Goal: Obtain resource: Obtain resource

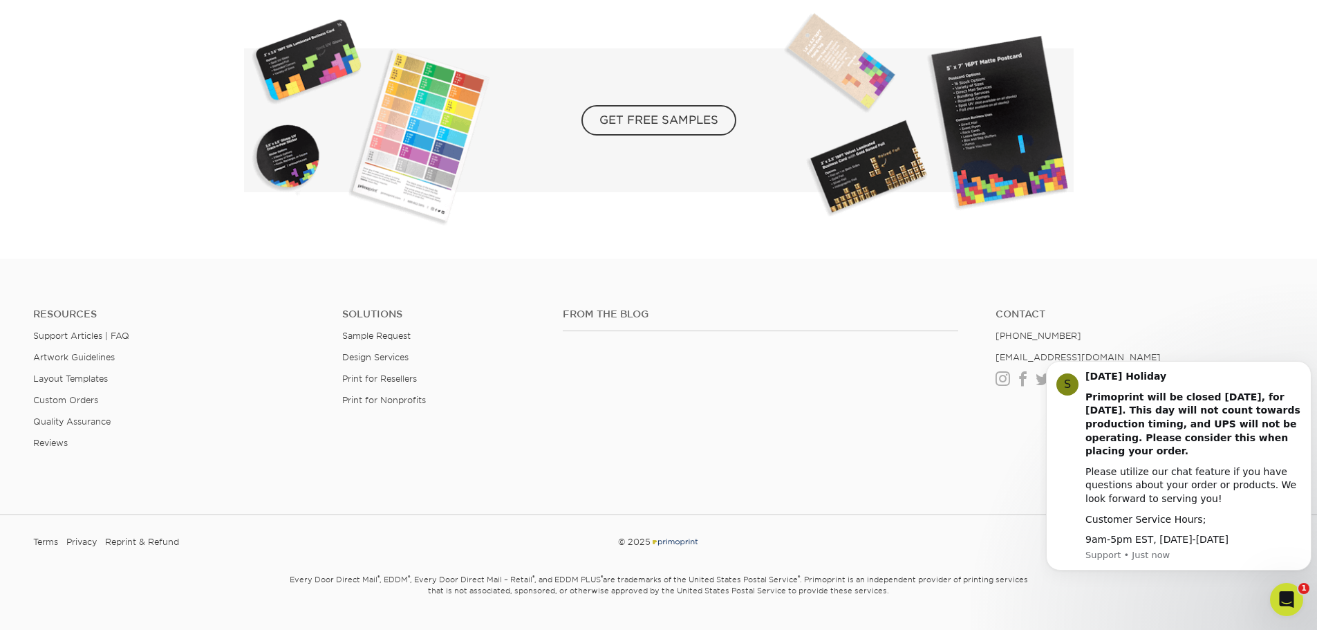
scroll to position [2603, 0]
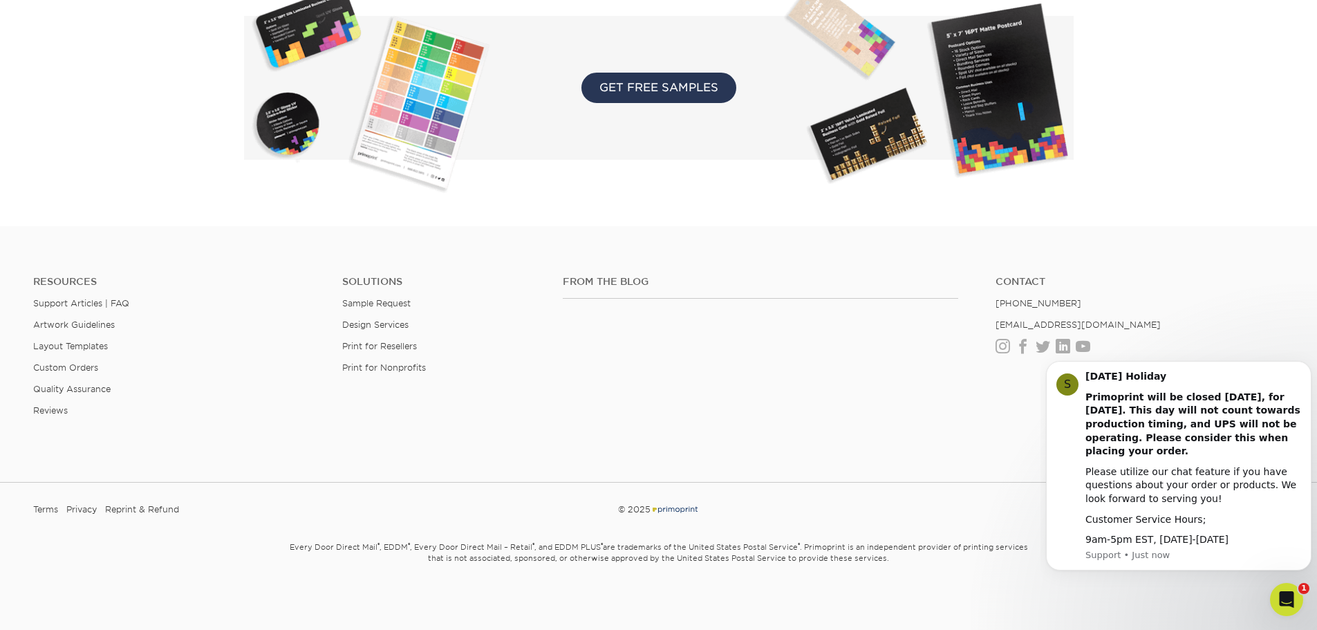
click at [683, 94] on span "GET FREE SAMPLES" at bounding box center [658, 88] width 155 height 30
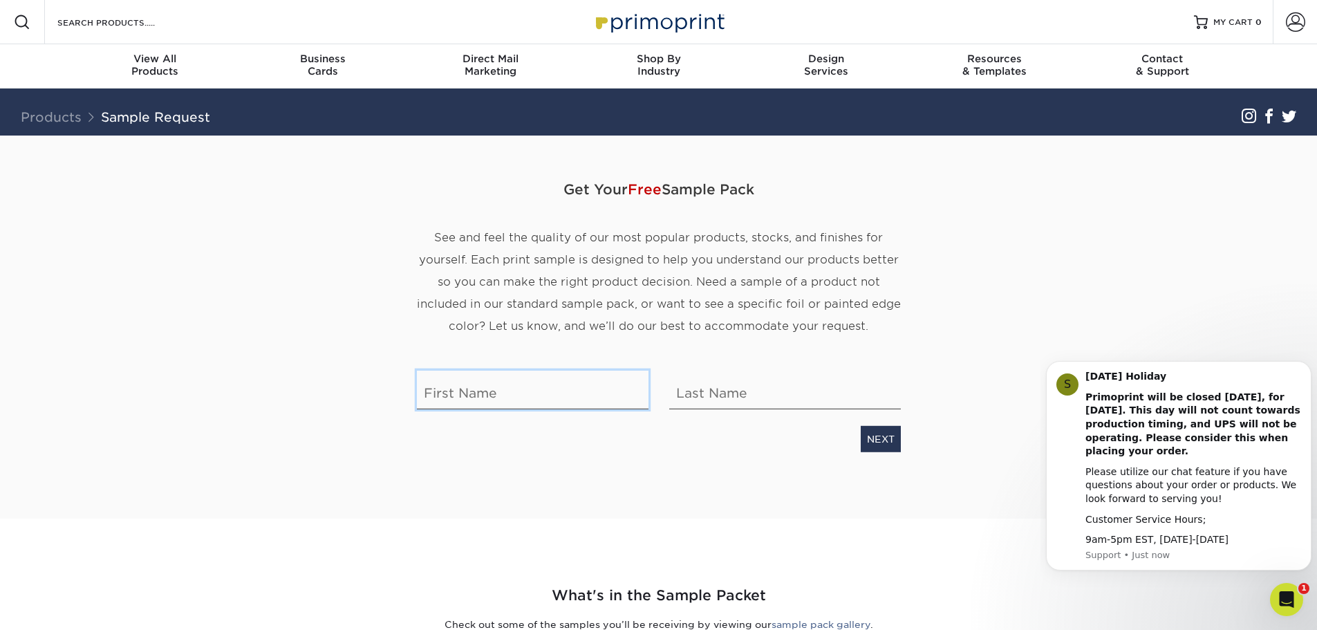
click at [583, 396] on input "text" at bounding box center [533, 390] width 232 height 39
type input "Ngan"
type input "Vo"
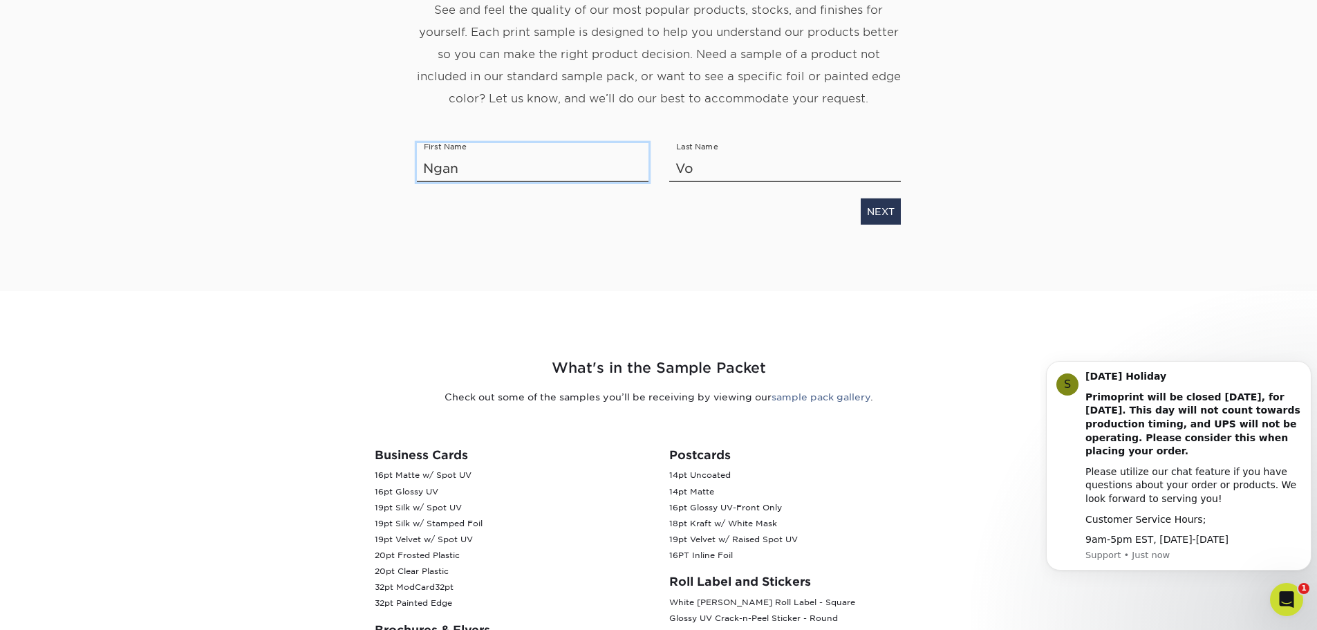
scroll to position [207, 0]
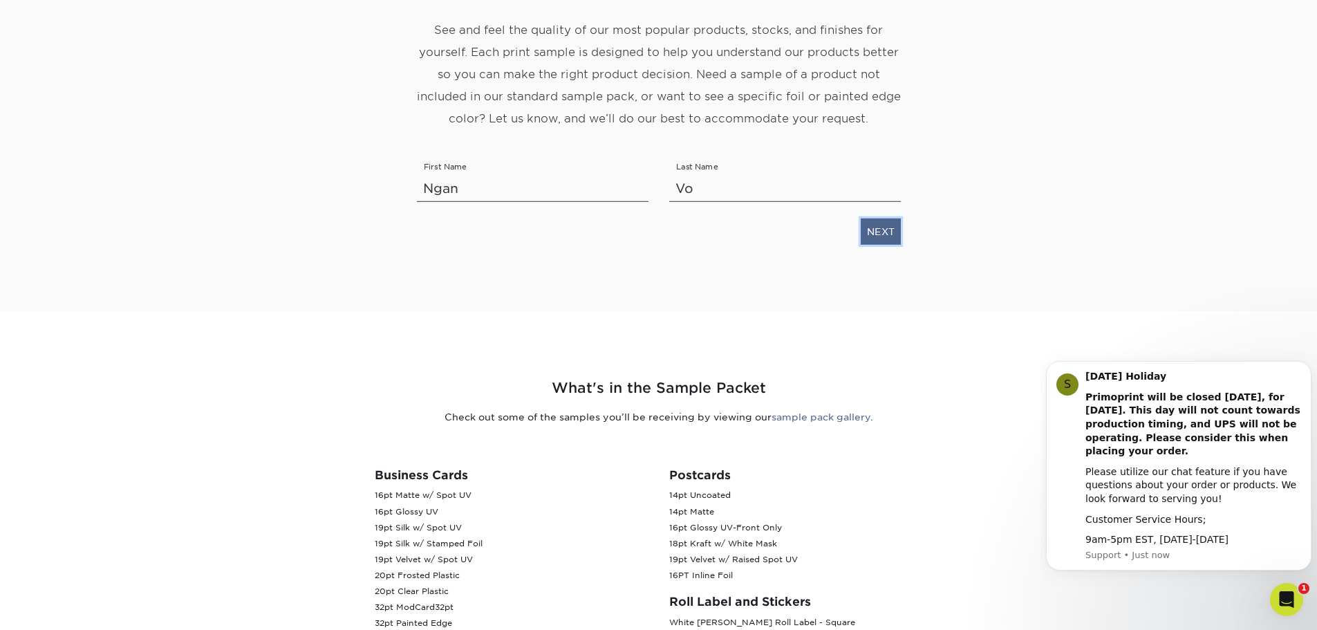
click at [886, 241] on link "NEXT" at bounding box center [881, 231] width 40 height 26
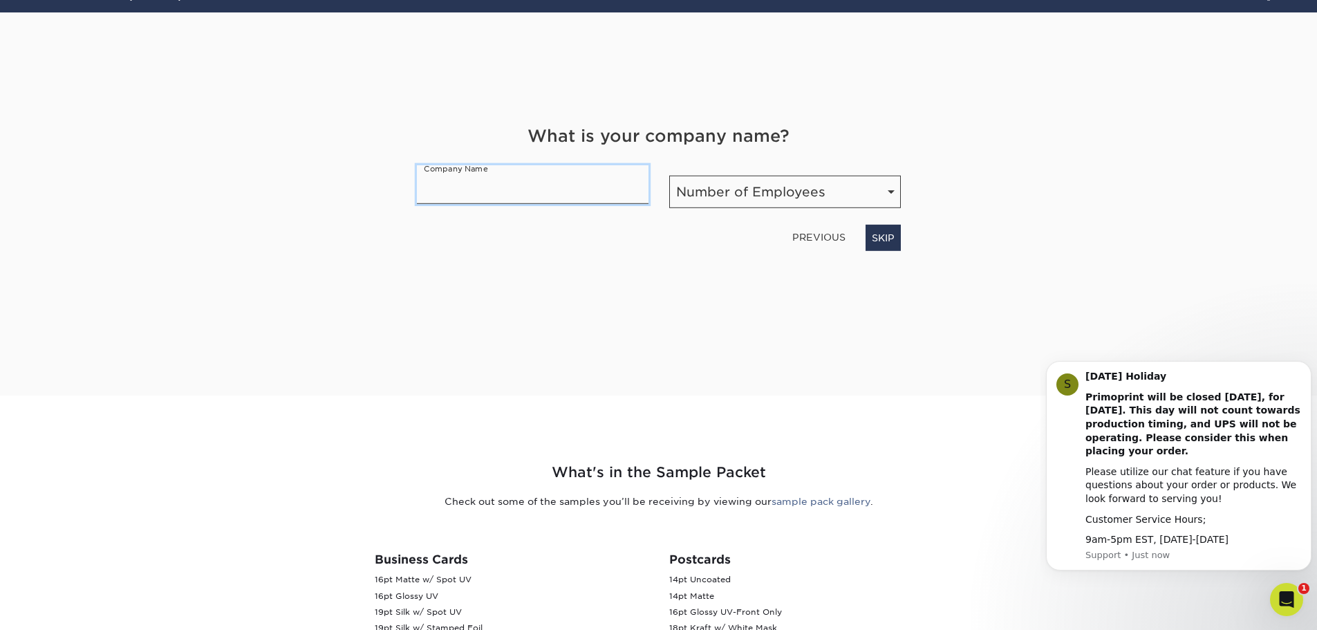
scroll to position [78, 0]
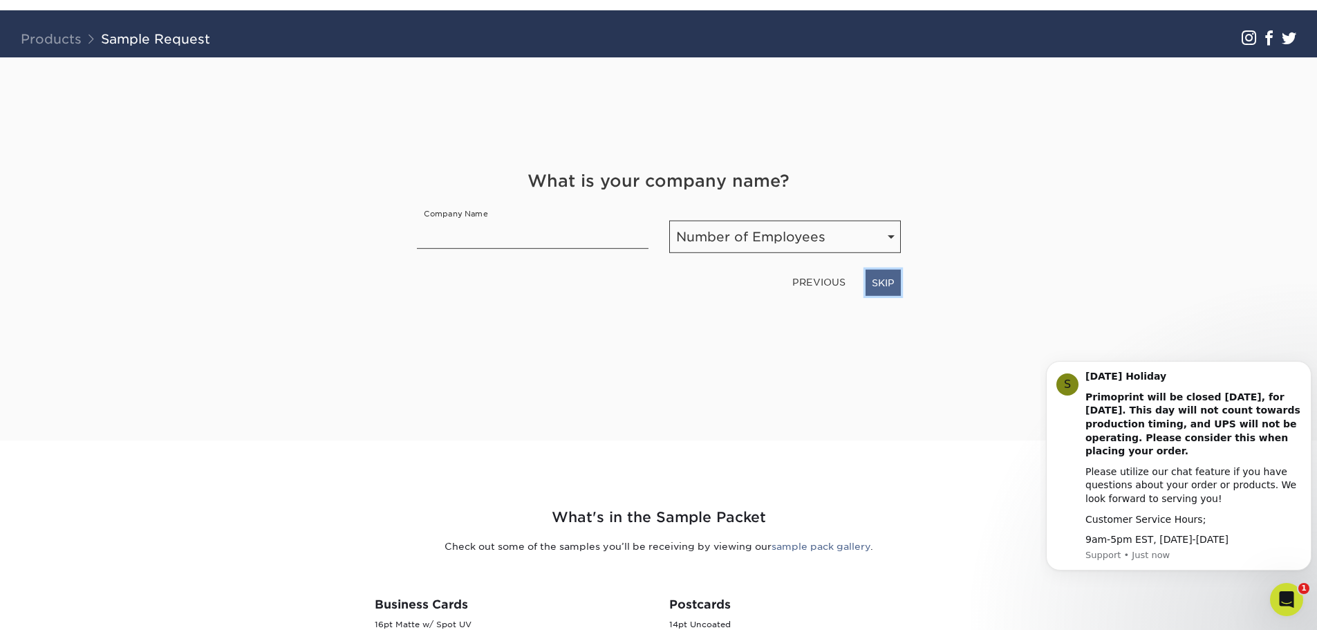
click at [882, 274] on link "SKIP" at bounding box center [882, 283] width 35 height 26
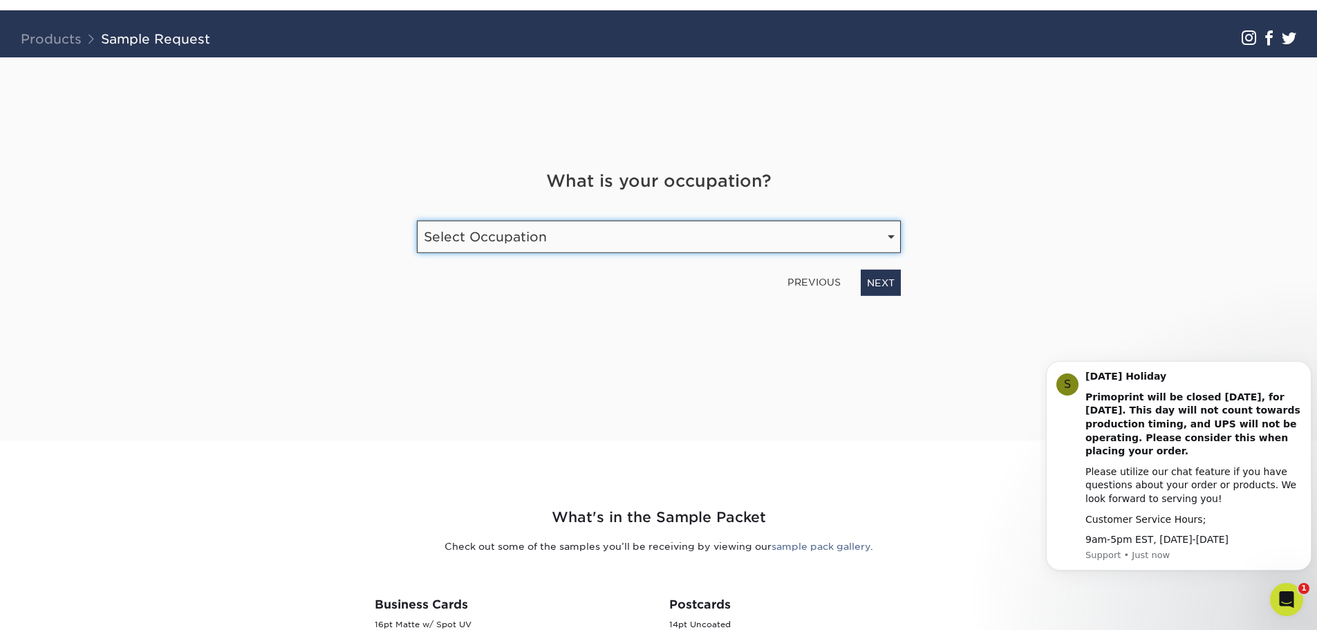
click at [892, 252] on select "Select Occupation Agency Automotive Blogger Cleaning Services Construction Educ…" at bounding box center [659, 237] width 484 height 32
click at [891, 242] on select "Select Occupation Agency Automotive Blogger Cleaning Services Construction Educ…" at bounding box center [659, 237] width 484 height 32
select select "Manufacturing"
click at [417, 221] on select "Select Occupation Agency Automotive Blogger Cleaning Services Construction Educ…" at bounding box center [659, 237] width 484 height 32
click at [897, 296] on div "Get Your Free Sample Pack See and feel the quality of our most popular products…" at bounding box center [659, 232] width 484 height 350
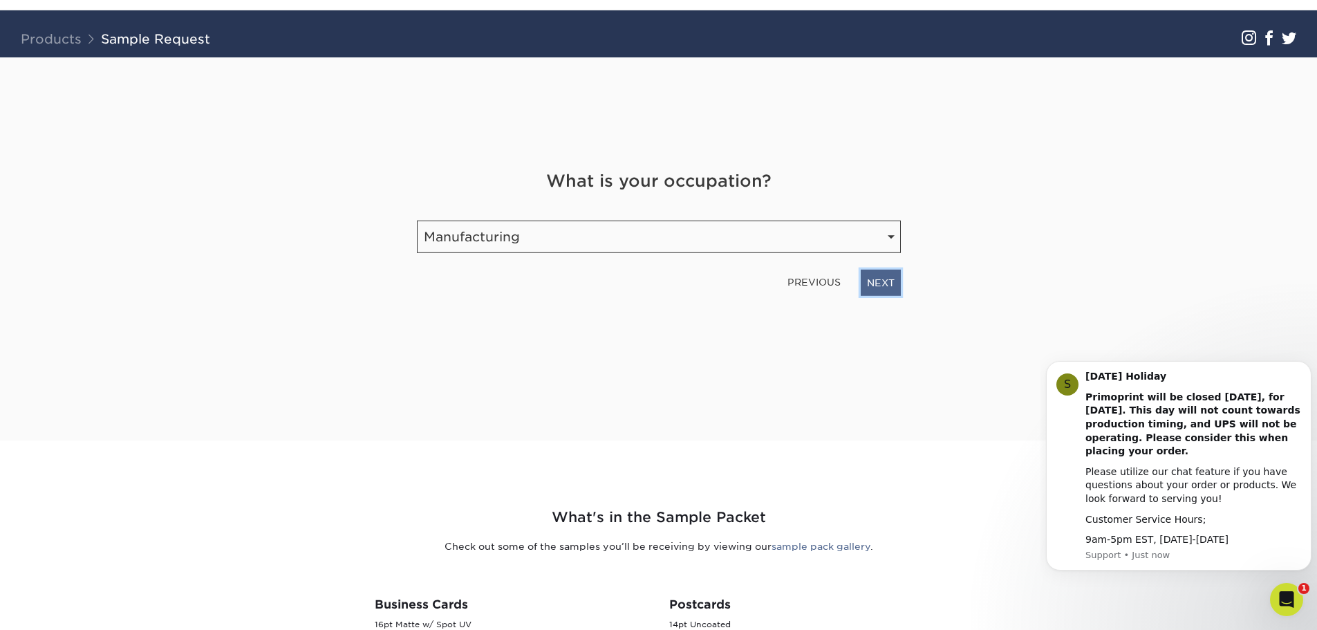
click at [876, 287] on link "NEXT" at bounding box center [881, 283] width 40 height 26
click at [581, 230] on input "email" at bounding box center [575, 231] width 316 height 39
type input "ngan@neolab.com"
type input "9783151140"
click at [764, 315] on div "Get Your Free Sample Pack See and feel the quality of our most popular products…" at bounding box center [659, 232] width 484 height 350
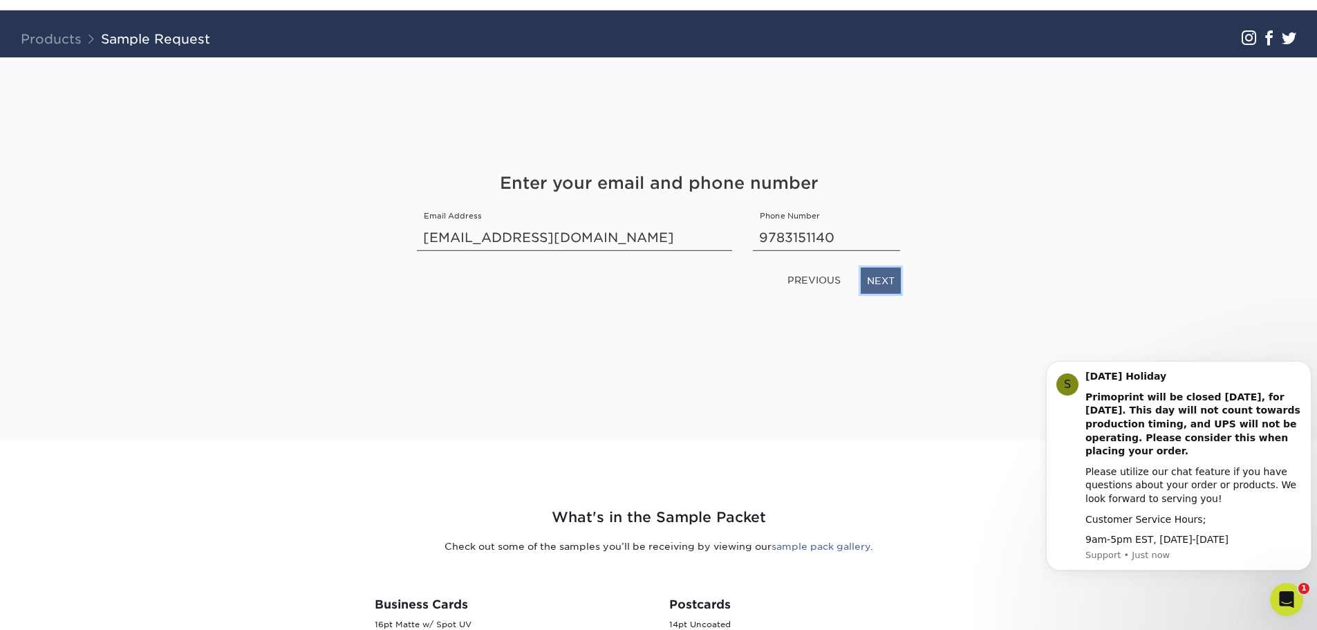
click at [896, 288] on link "NEXT" at bounding box center [881, 281] width 40 height 26
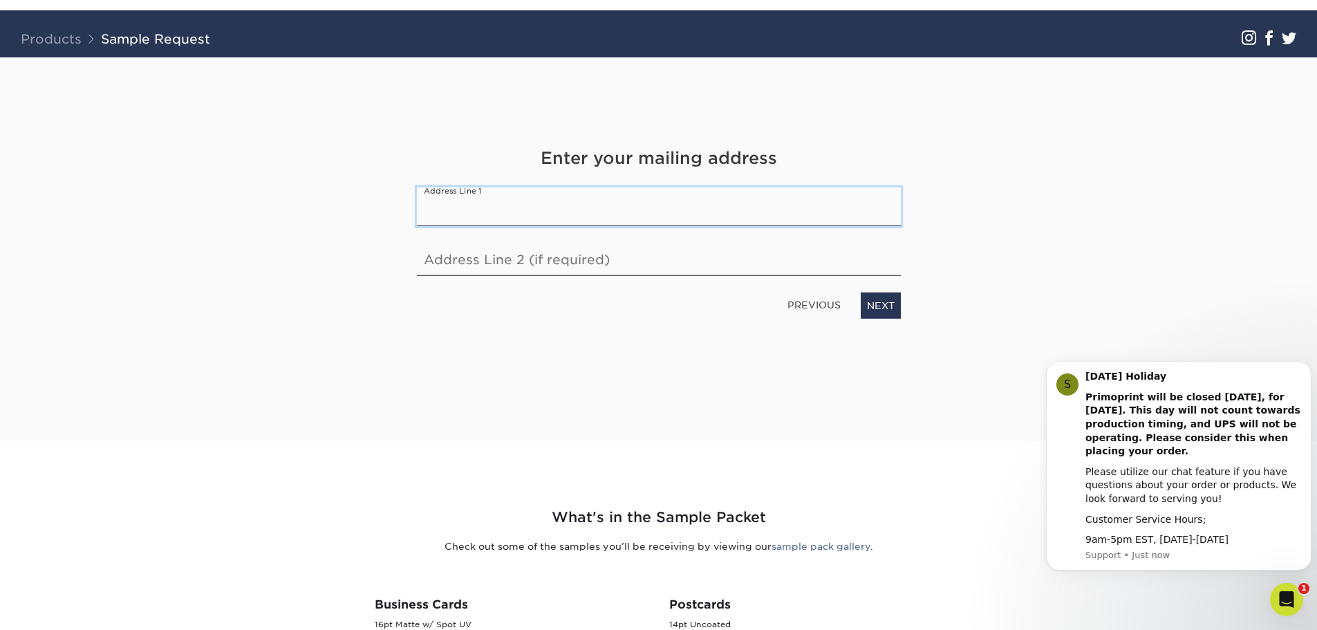
click at [603, 223] on input "text" at bounding box center [659, 206] width 484 height 39
type input "3 Riverside Dr"
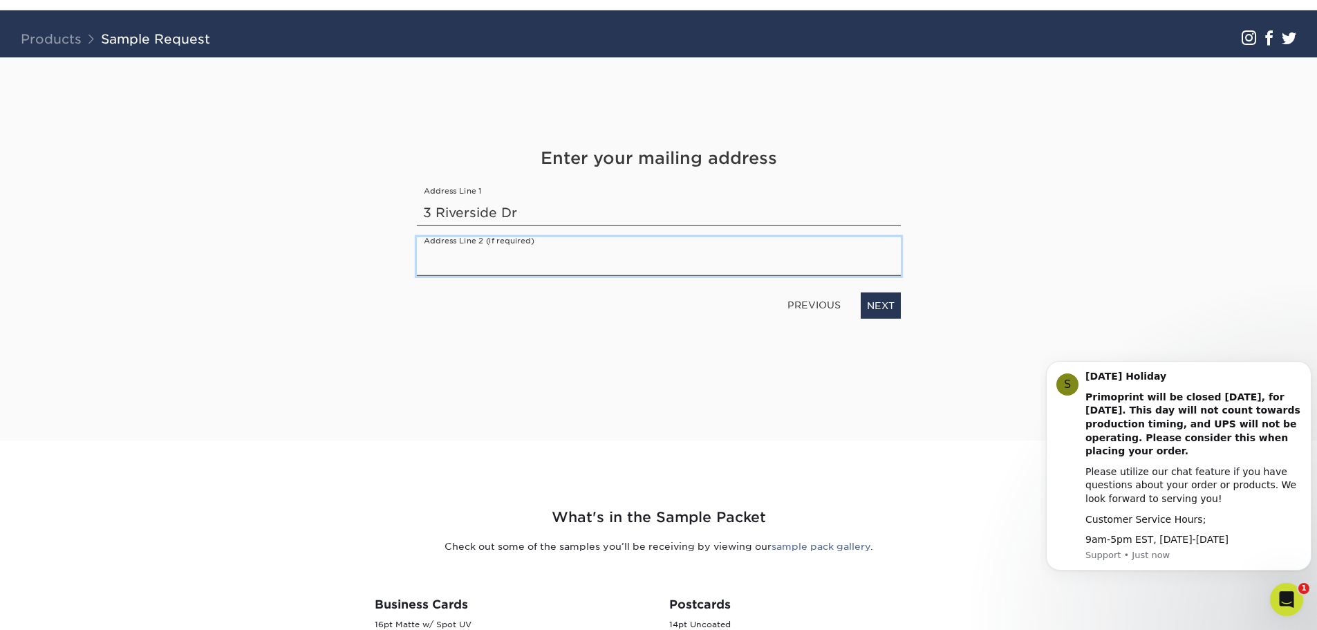
click at [542, 266] on input "text" at bounding box center [659, 256] width 484 height 39
click at [881, 304] on link "NEXT" at bounding box center [881, 305] width 40 height 26
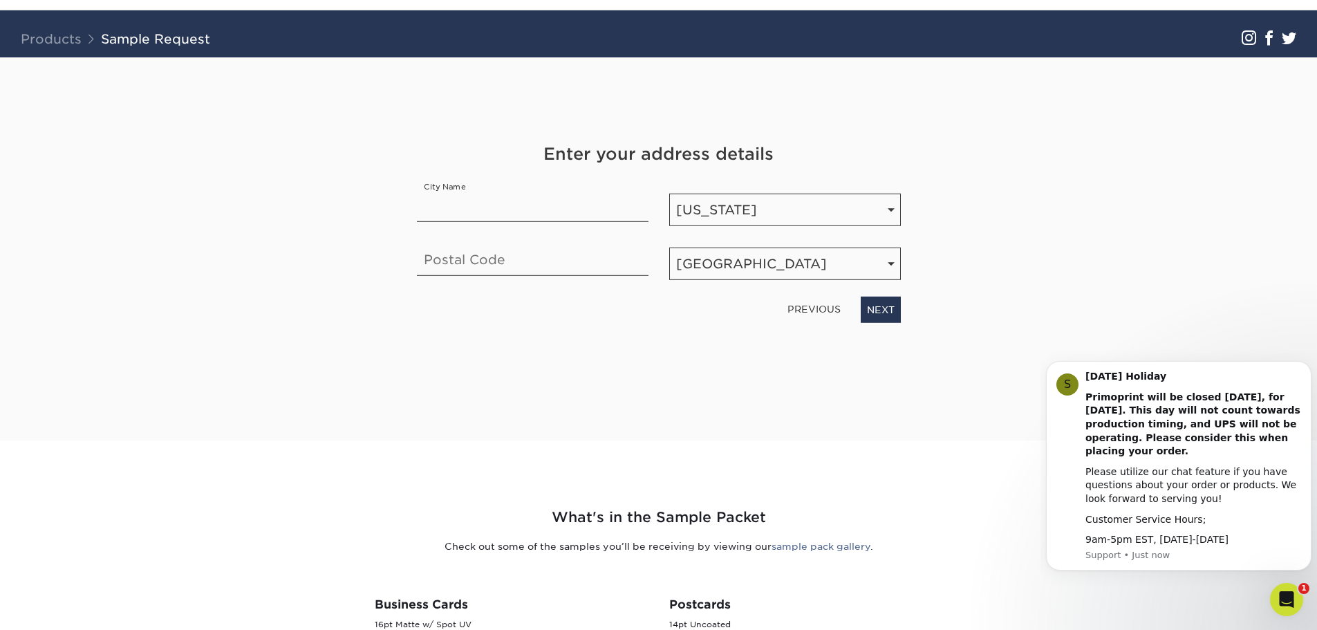
click at [816, 307] on link "PREVIOUS" at bounding box center [814, 309] width 64 height 22
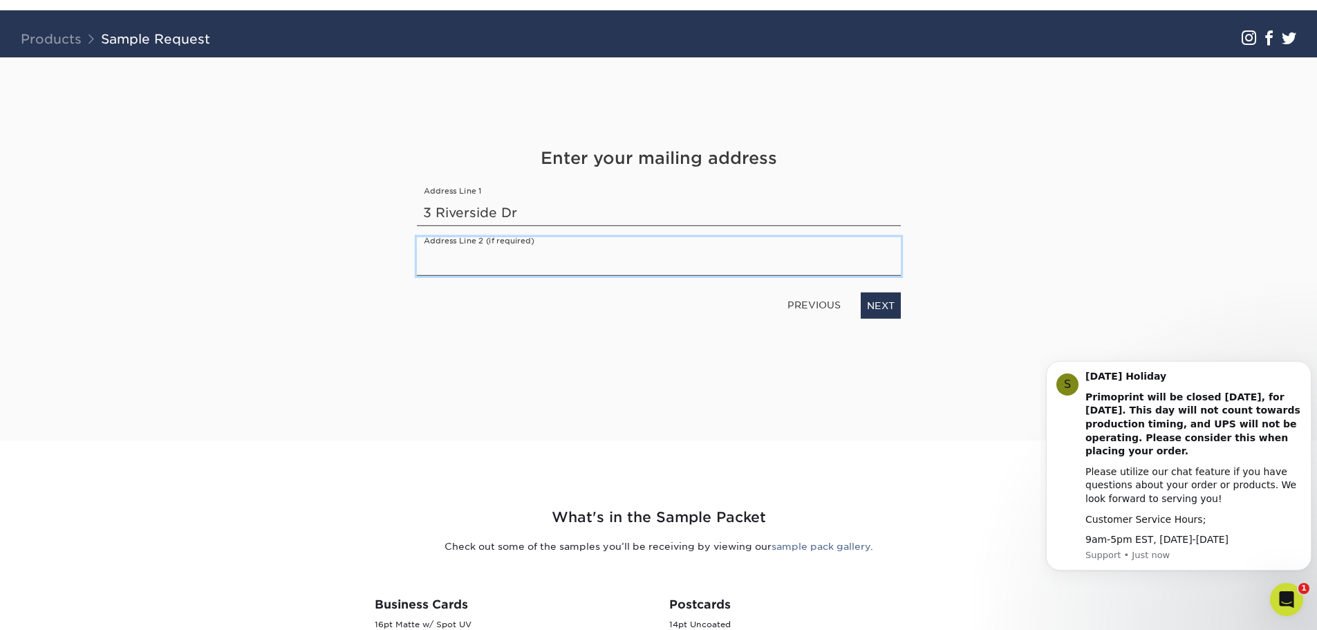
click at [514, 265] on input "text" at bounding box center [659, 256] width 484 height 39
type input "N"
type input "Suite 1 Neolab"
click at [875, 306] on link "NEXT" at bounding box center [881, 305] width 40 height 26
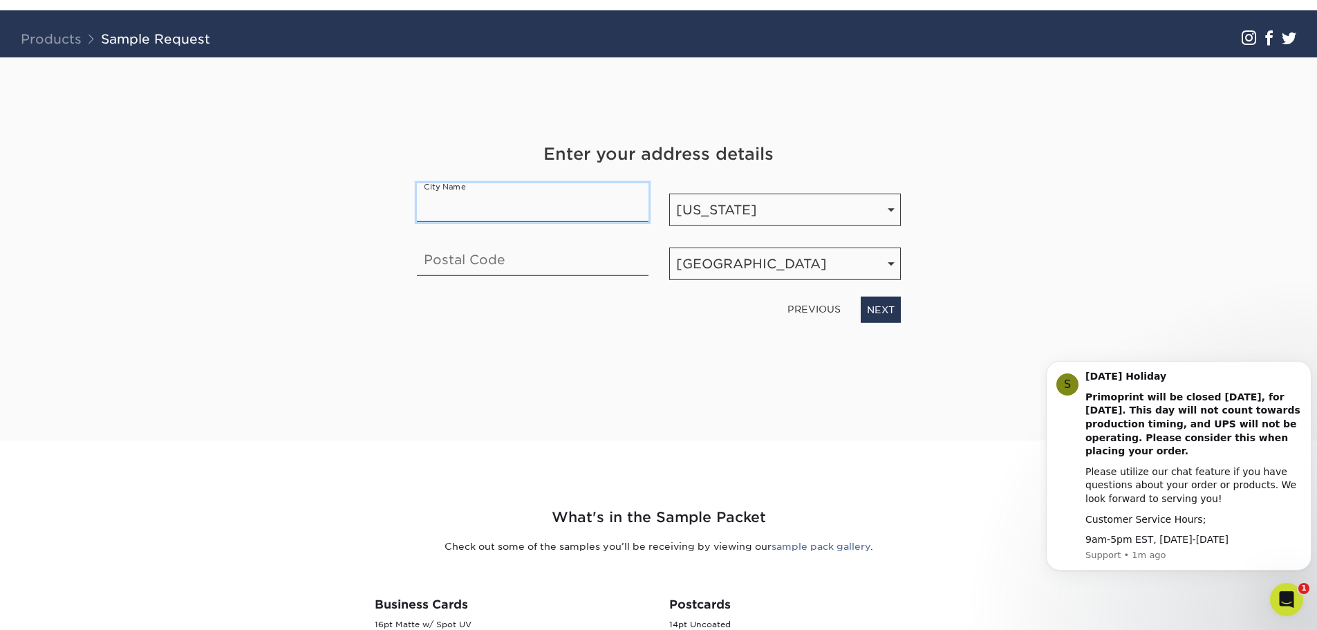
click at [520, 205] on input "text" at bounding box center [533, 202] width 232 height 39
type input "ANDOVER"
type input "01810"
click at [886, 314] on link "NEXT" at bounding box center [881, 310] width 40 height 26
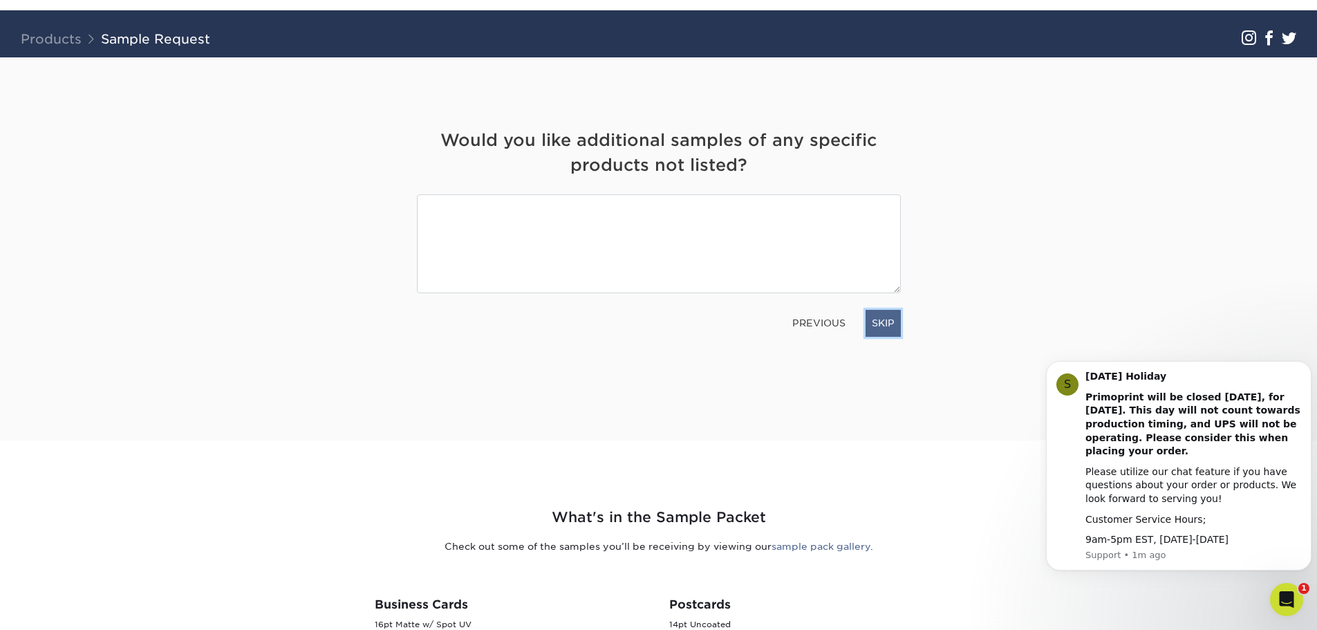
click at [888, 332] on link "SKIP" at bounding box center [882, 323] width 35 height 26
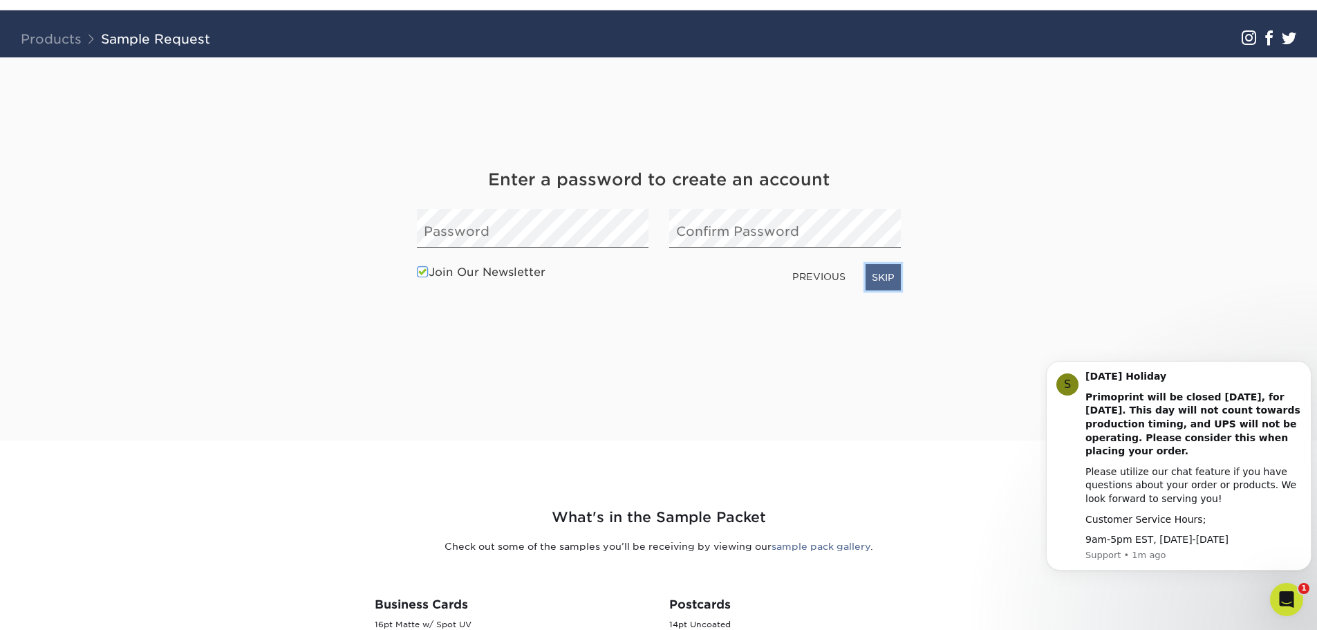
click at [885, 287] on link "SKIP" at bounding box center [882, 277] width 35 height 26
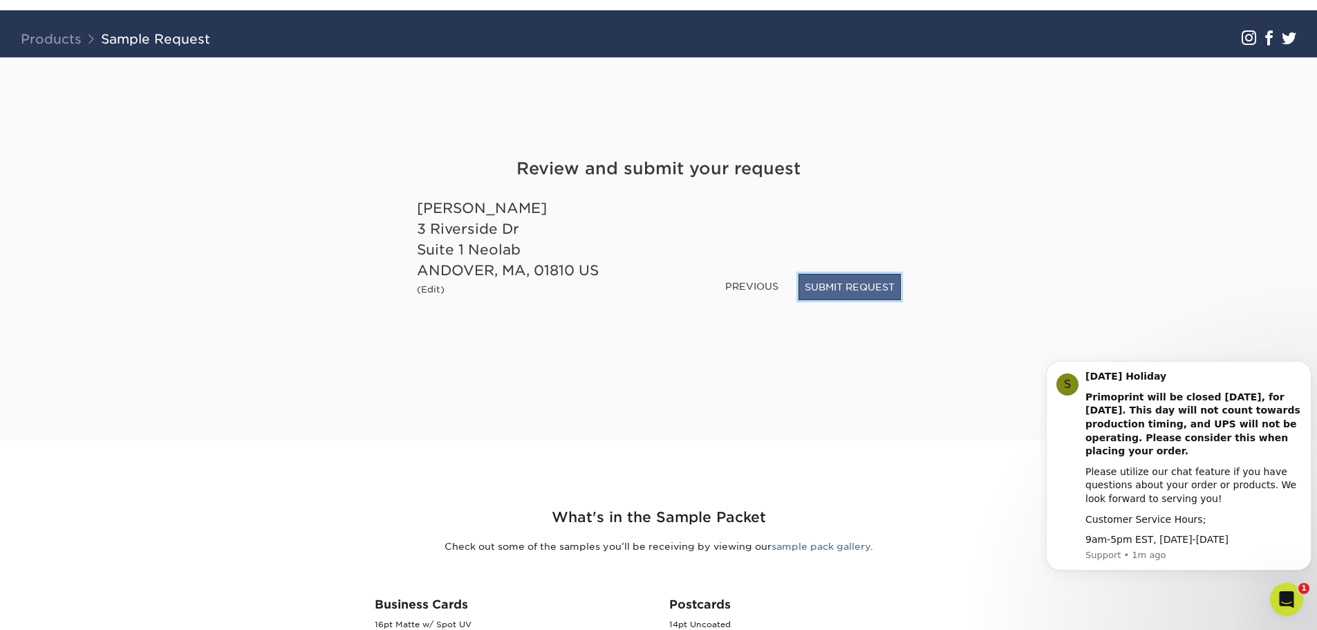
click at [852, 290] on button "SUBMIT REQUEST" at bounding box center [849, 287] width 102 height 26
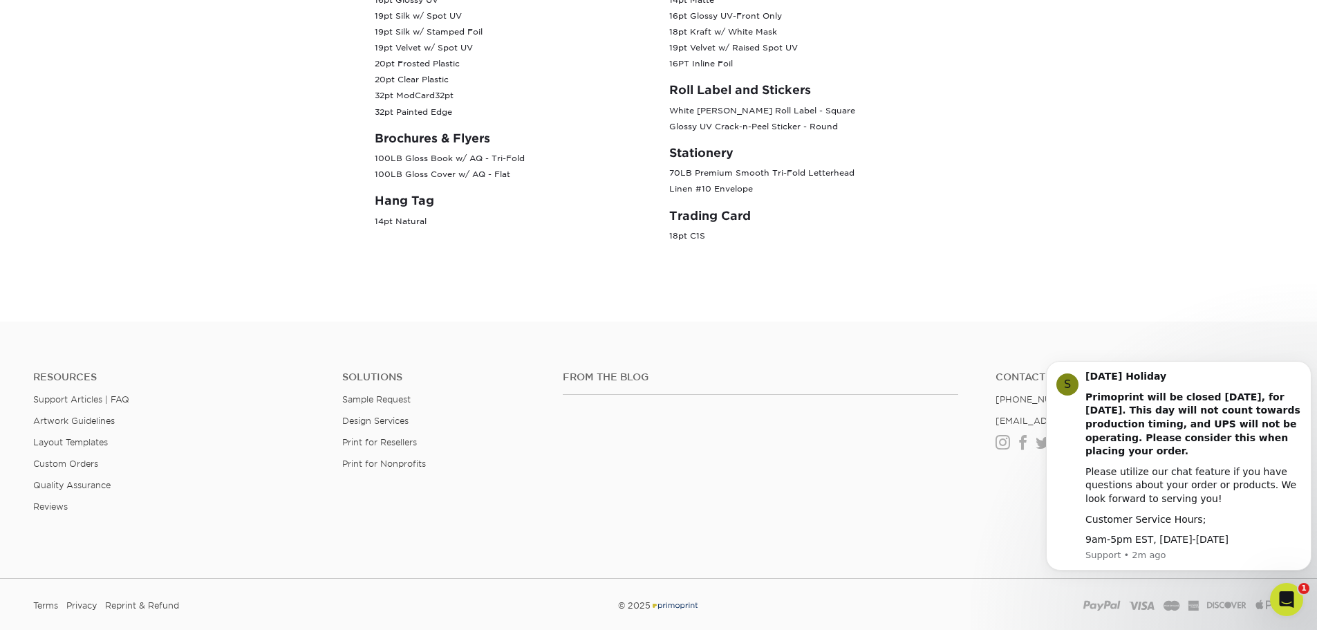
scroll to position [724, 0]
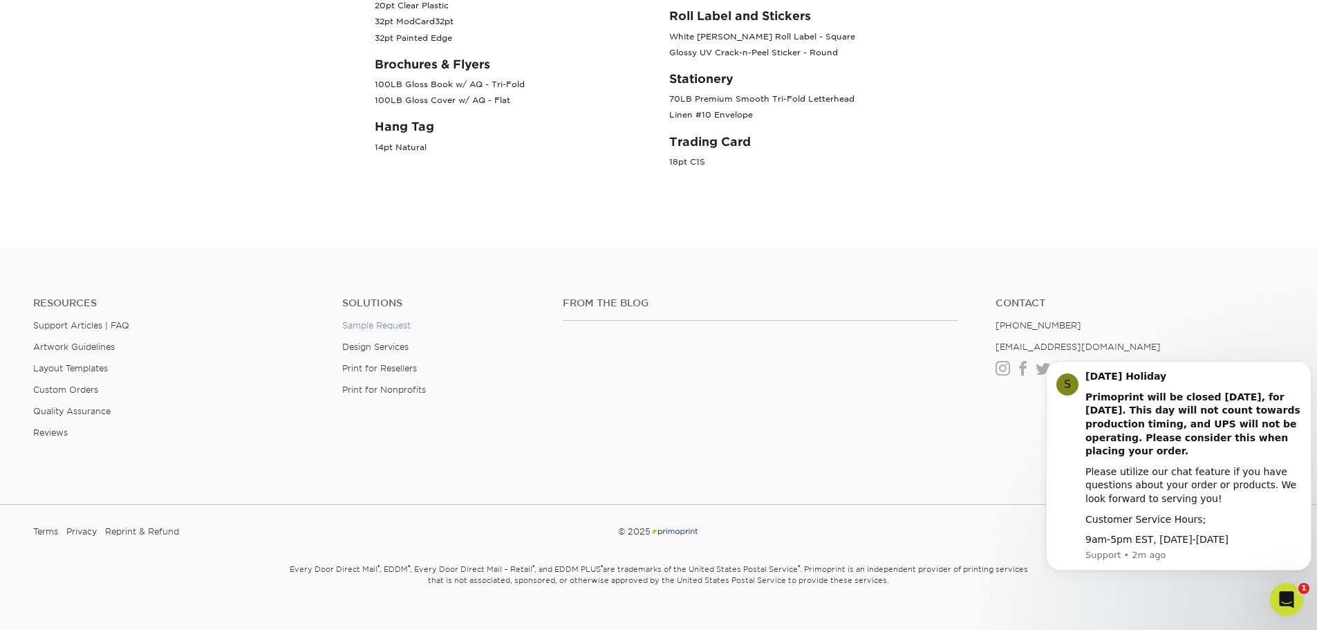
click at [350, 320] on link "Sample Request" at bounding box center [376, 325] width 68 height 10
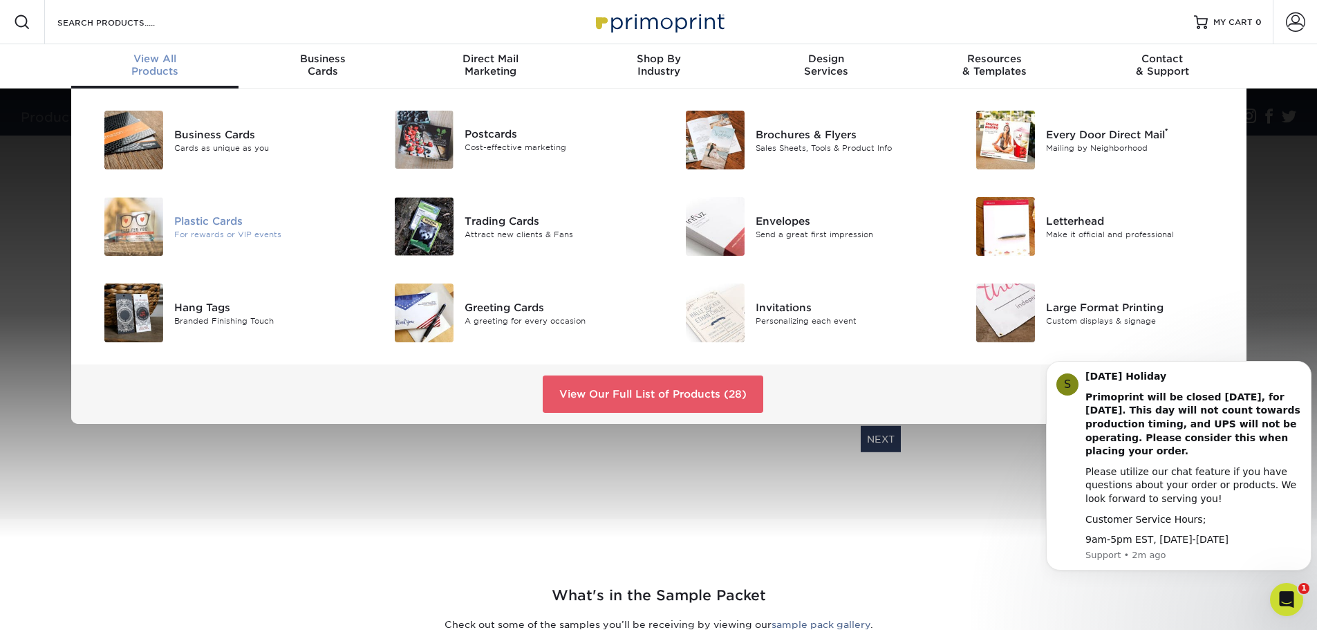
click at [228, 235] on div "For rewards or VIP events" at bounding box center [265, 234] width 183 height 12
click at [641, 393] on link "View Our Full List of Products (28)" at bounding box center [653, 393] width 221 height 37
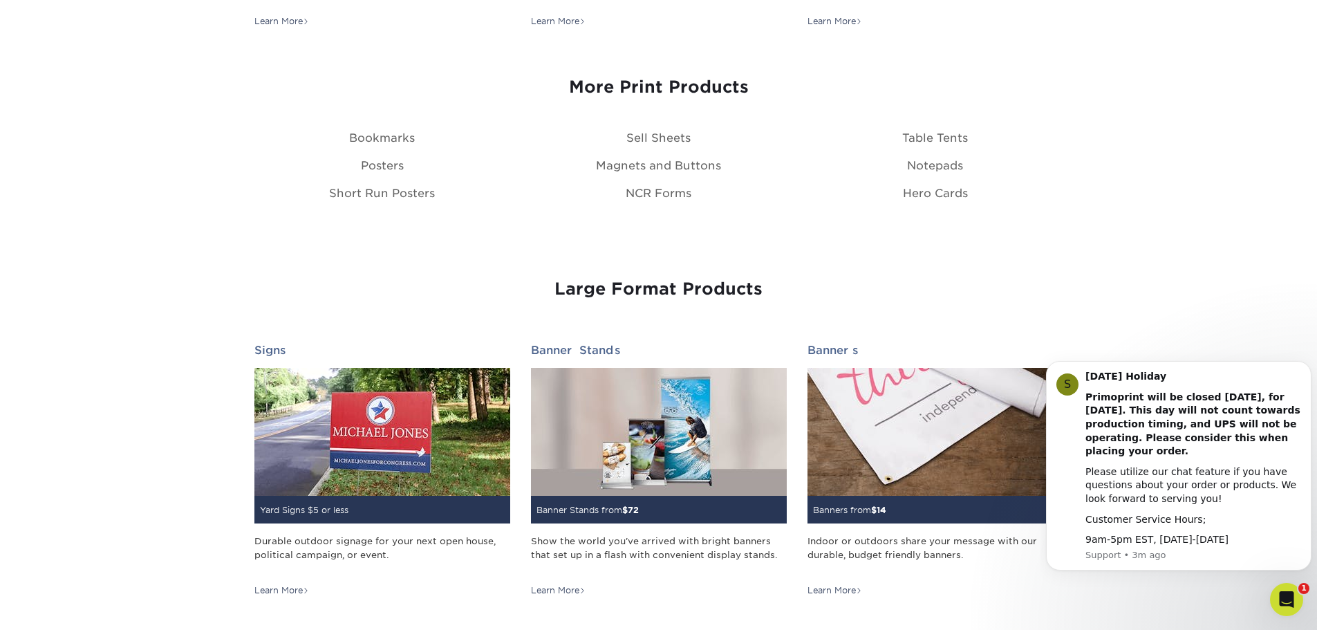
scroll to position [1244, 0]
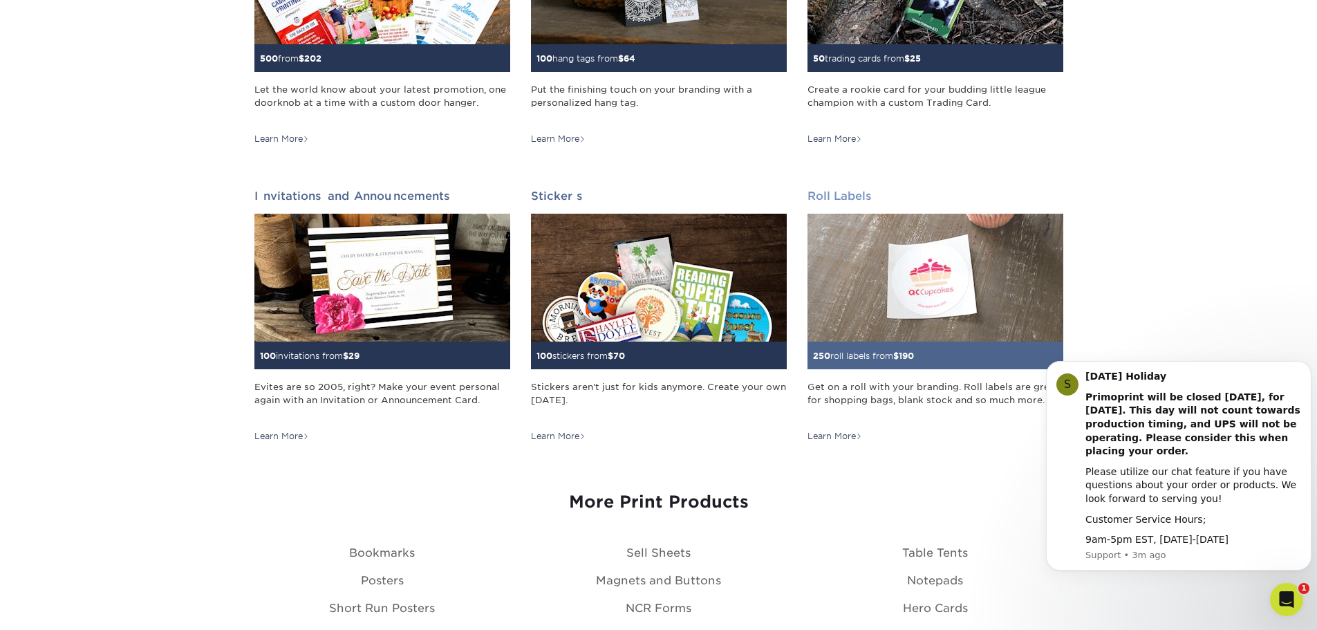
click at [962, 268] on img at bounding box center [935, 278] width 256 height 128
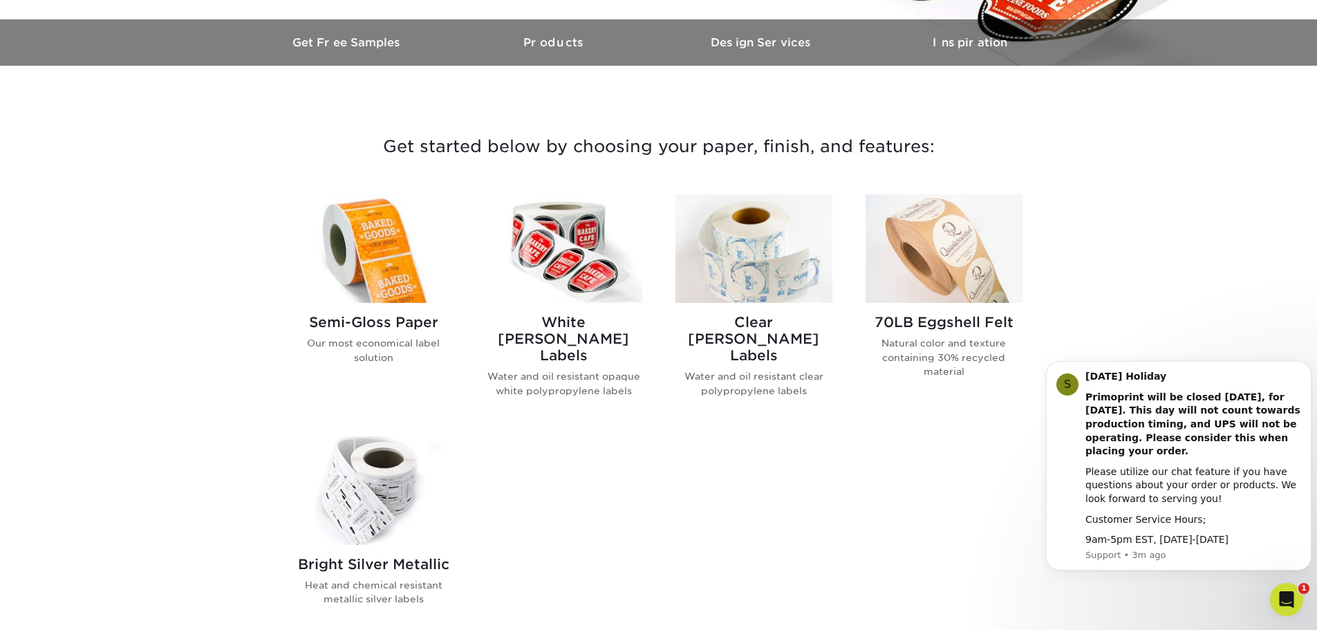
click at [575, 267] on img at bounding box center [563, 248] width 157 height 109
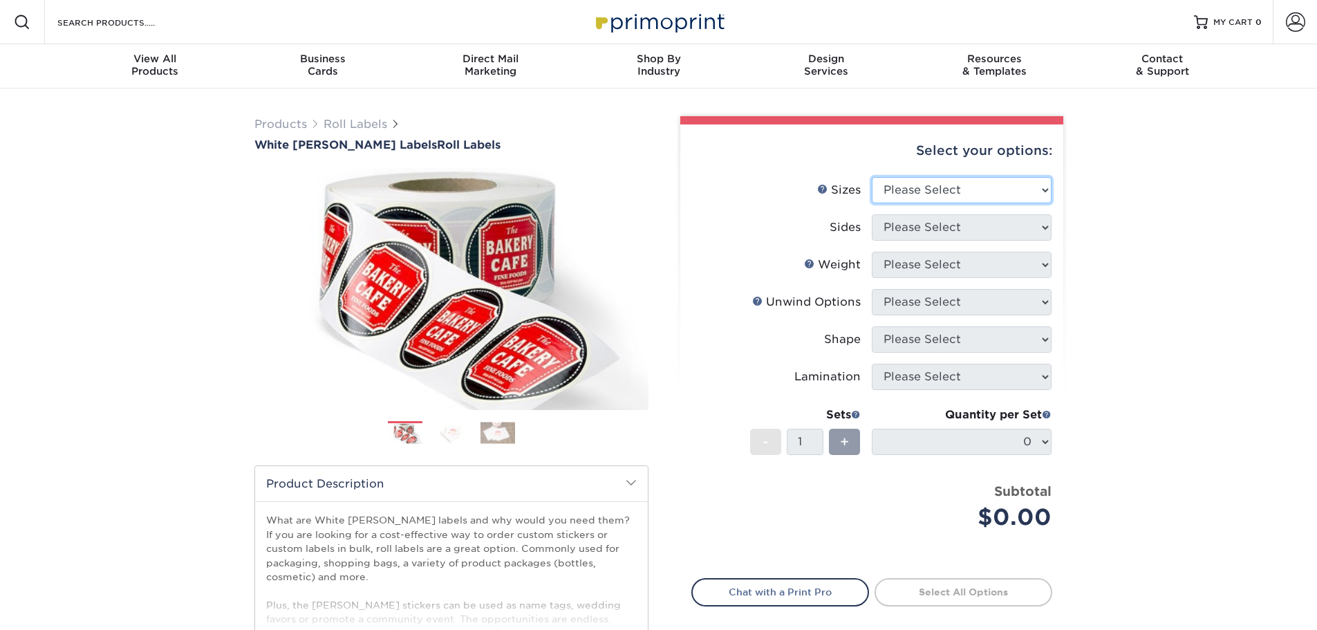
click at [921, 197] on select "Please Select 1" x 1" 1" x 2" 1" x 2.5" 1" x 3" 1.5" x 1.5" 1.5" x 2.5" 1.5" x …" at bounding box center [962, 190] width 180 height 26
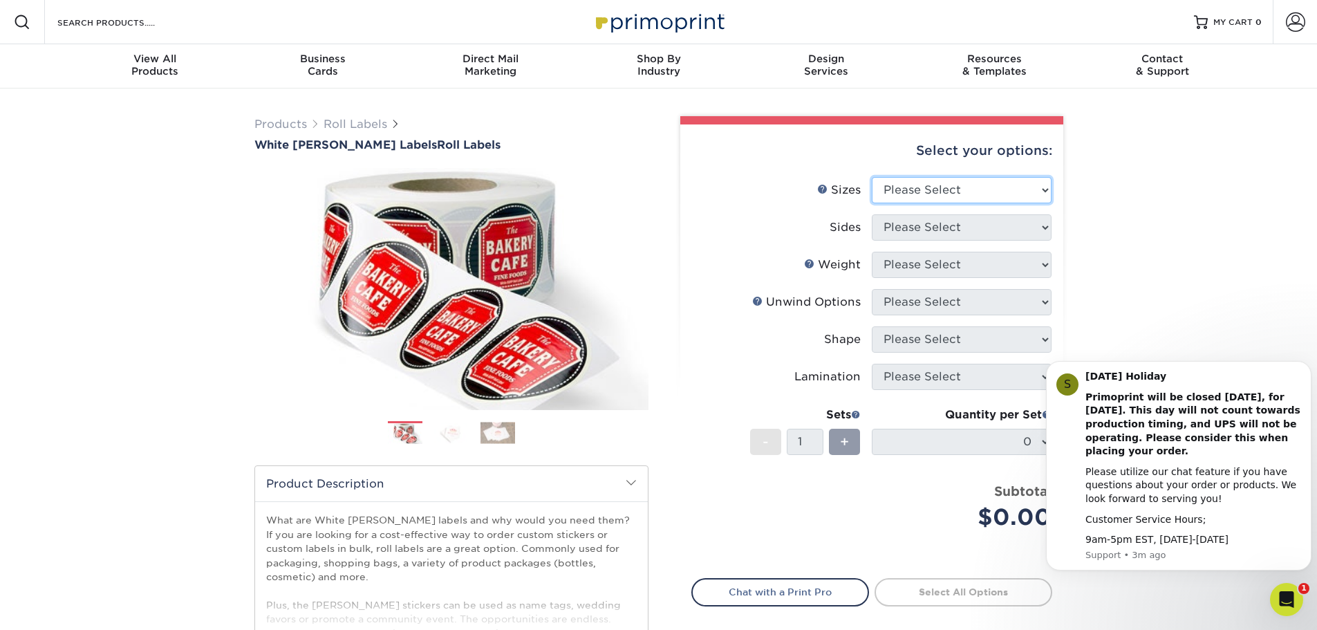
select select "2.00x2.00"
click at [872, 177] on select "Please Select 1" x 1" 1" x 2" 1" x 2.5" 1" x 3" 1.5" x 1.5" 1.5" x 2.5" 1.5" x …" at bounding box center [962, 190] width 180 height 26
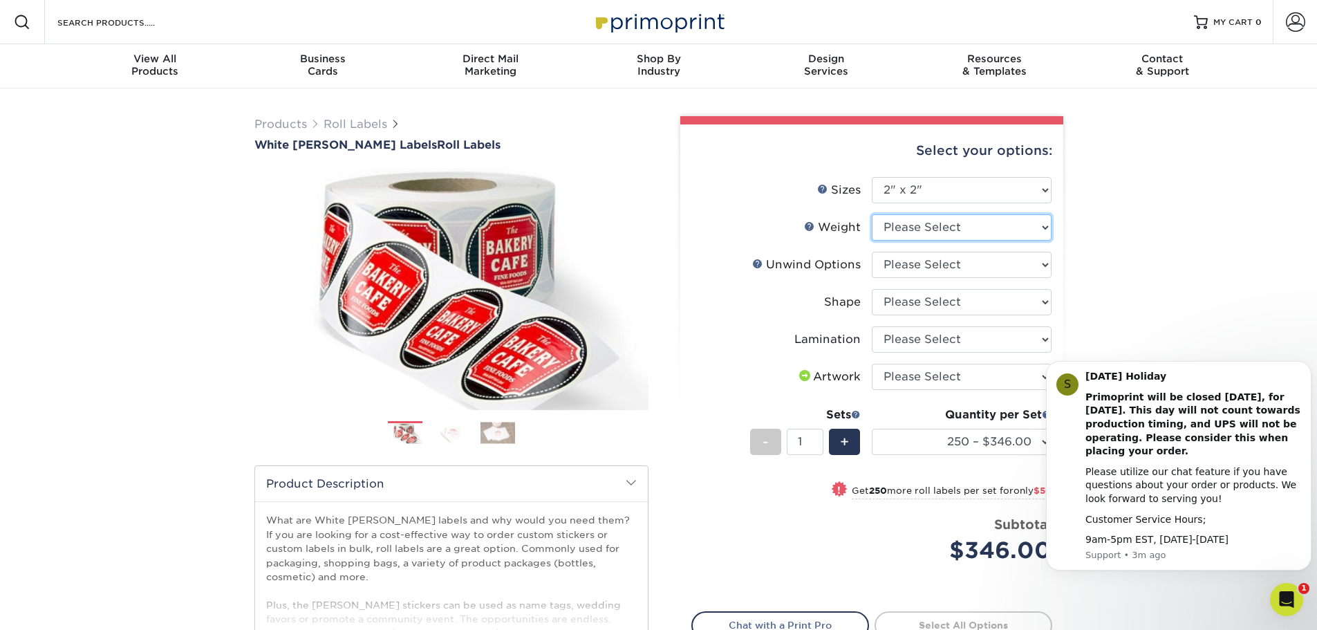
click at [1040, 239] on select "Please Select WHBOPP" at bounding box center [962, 227] width 180 height 26
select select "WHBOPP"
click at [872, 214] on select "Please Select WHBOPP" at bounding box center [962, 227] width 180 height 26
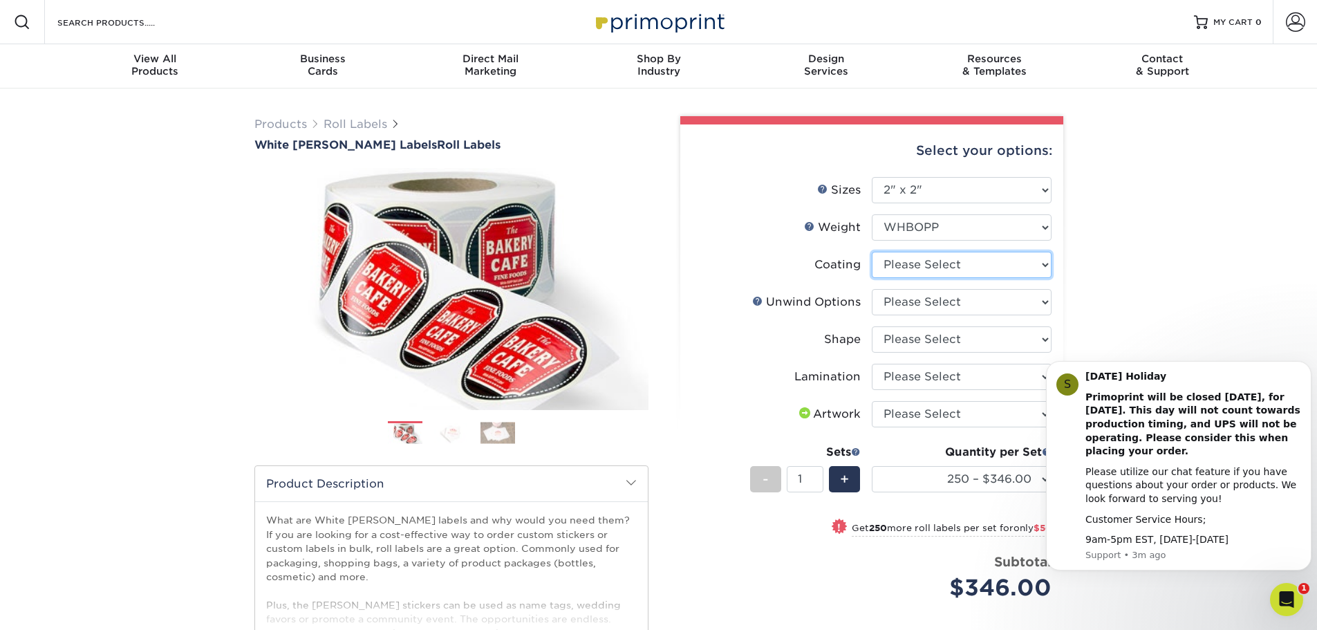
click at [1016, 265] on select at bounding box center [962, 265] width 180 height 26
select select "3e7618de-abca-4bda-9f97-8b9129e913d8"
click at [872, 252] on select at bounding box center [962, 265] width 180 height 26
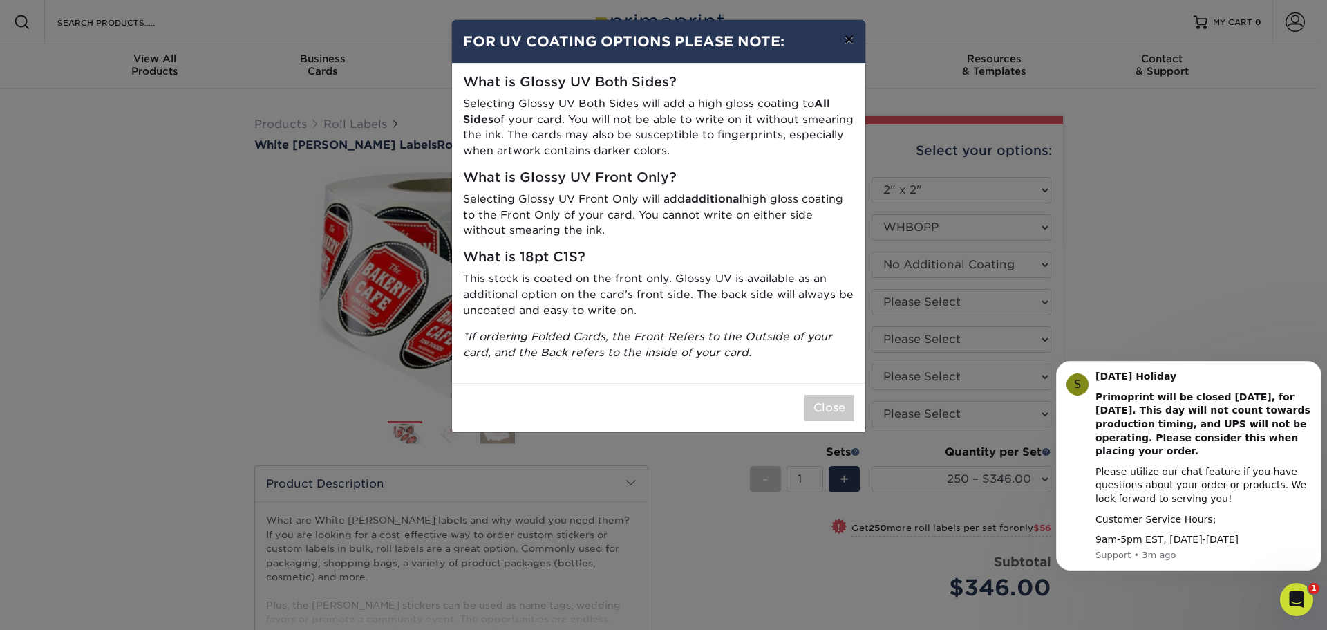
click at [846, 41] on button "×" at bounding box center [849, 39] width 32 height 39
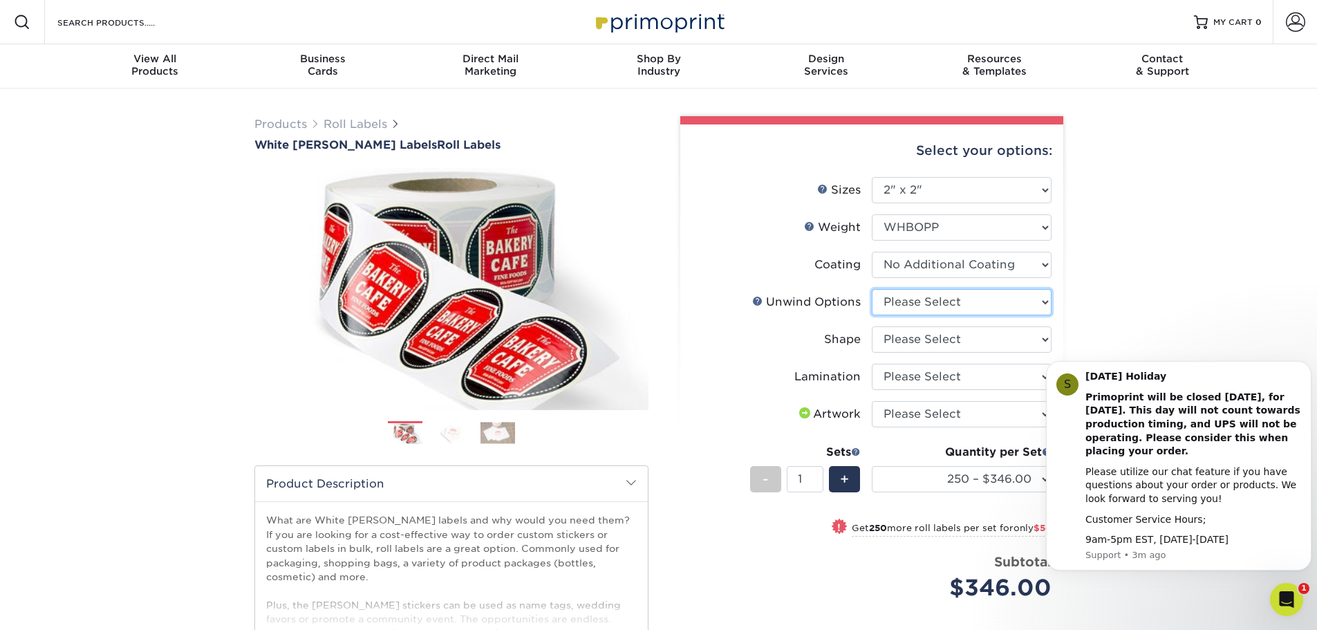
click at [970, 300] on select "Please Select Not Important Off Top (Direction #1) Off Bottom (Direction #2) Of…" at bounding box center [962, 302] width 180 height 26
click at [973, 314] on select "Please Select Not Important Off Top (Direction #1) Off Bottom (Direction #2) Of…" at bounding box center [962, 302] width 180 height 26
select select "d16c2772-aac7-41d6-a124-047cd7375882"
click at [872, 289] on select "Please Select Not Important Off Top (Direction #1) Off Bottom (Direction #2) Of…" at bounding box center [962, 302] width 180 height 26
click at [967, 343] on select "Please Select Circle Square Custom" at bounding box center [962, 339] width 180 height 26
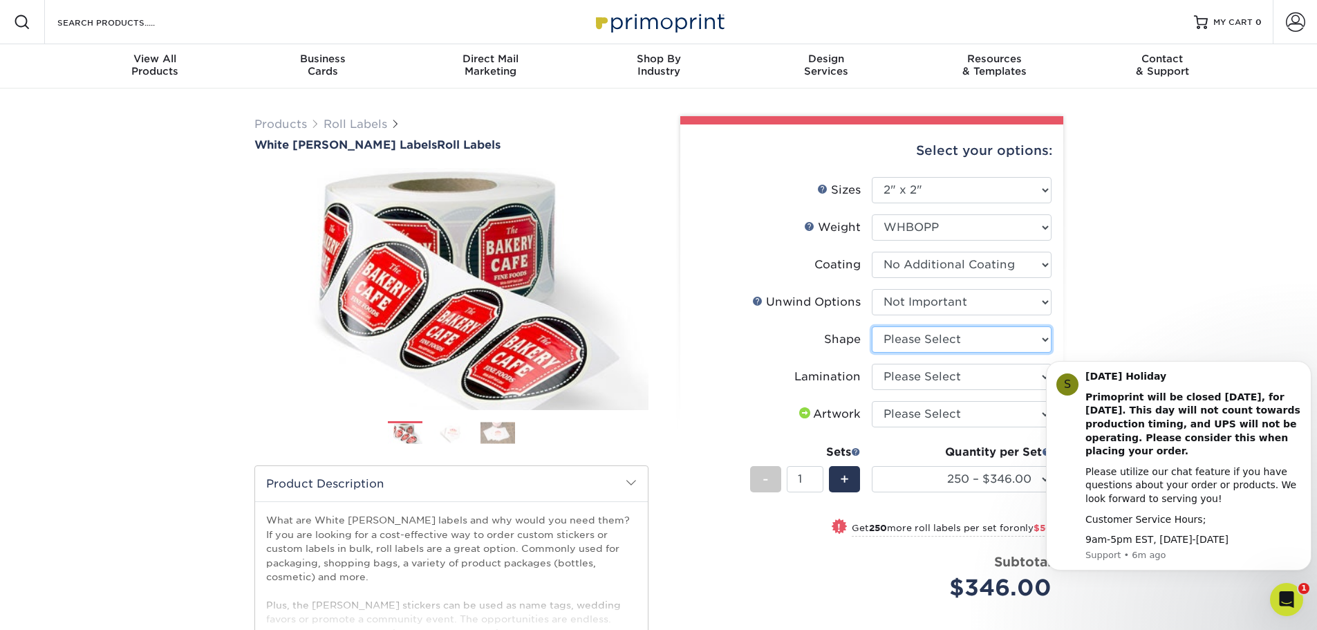
select select "6a4bfab9-463a-4bf8-bd79-c91922877206"
click at [872, 326] on select "Please Select Circle Square Custom" at bounding box center [962, 339] width 180 height 26
click at [946, 386] on select "Please Select No Lamination Silk" at bounding box center [962, 377] width 180 height 26
select select "eff8cfea-abf7-4cab-a64a-391be13b3076"
click at [872, 364] on select "Please Select No Lamination Silk" at bounding box center [962, 377] width 180 height 26
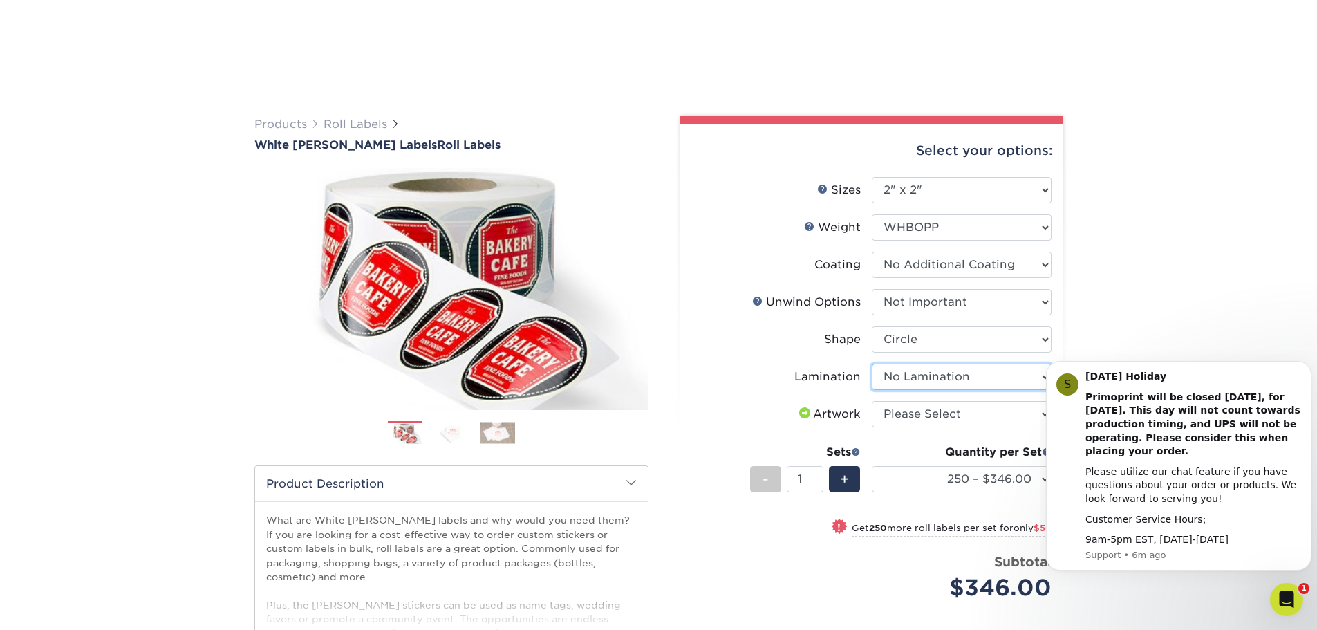
scroll to position [207, 0]
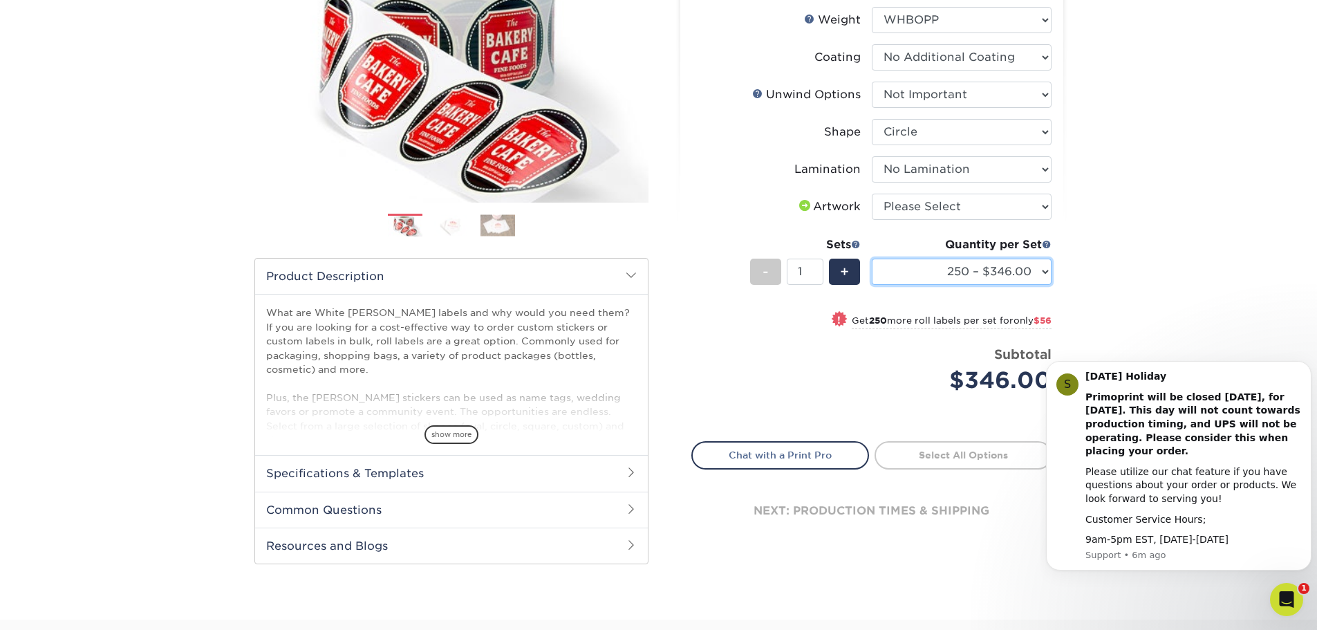
click at [1038, 275] on select "250 – $346.00 500 – $402.00 1000 – $434.00 2500 – $475.00 5000 – $482.00 10000 …" at bounding box center [962, 272] width 180 height 26
select select "1000 – $434.00"
click at [872, 259] on select "250 – $346.00 500 – $402.00 1000 – $434.00 2500 – $475.00 5000 – $482.00 10000 …" at bounding box center [962, 272] width 180 height 26
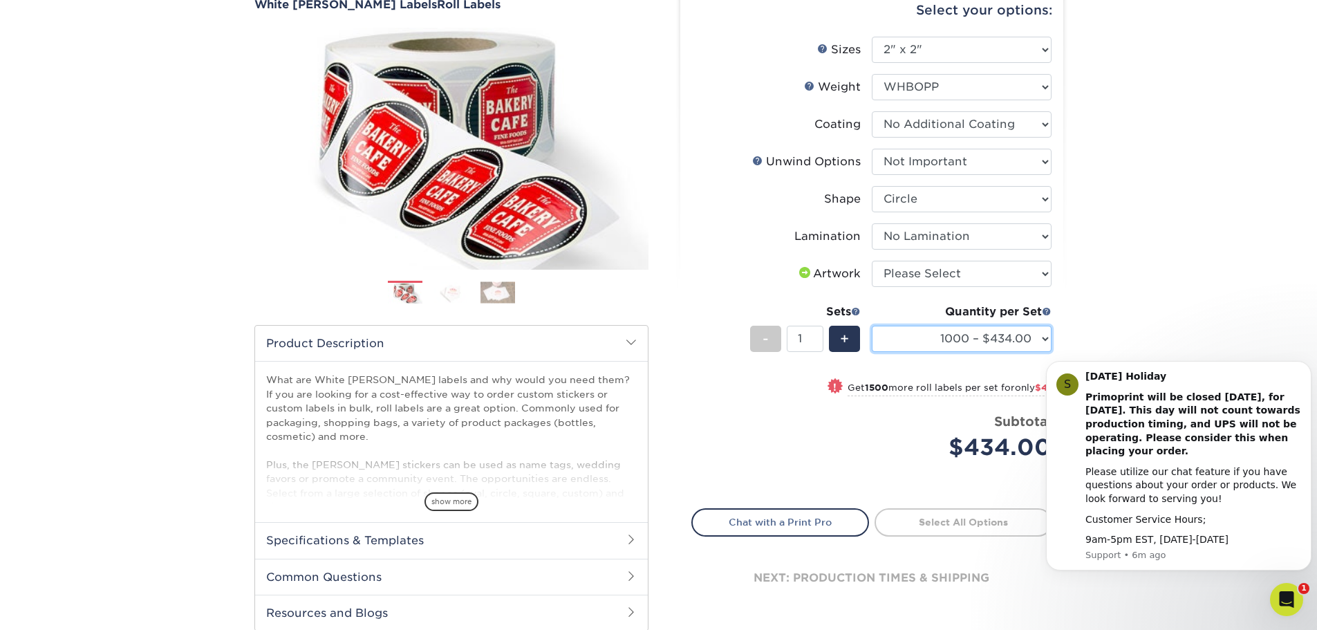
scroll to position [0, 0]
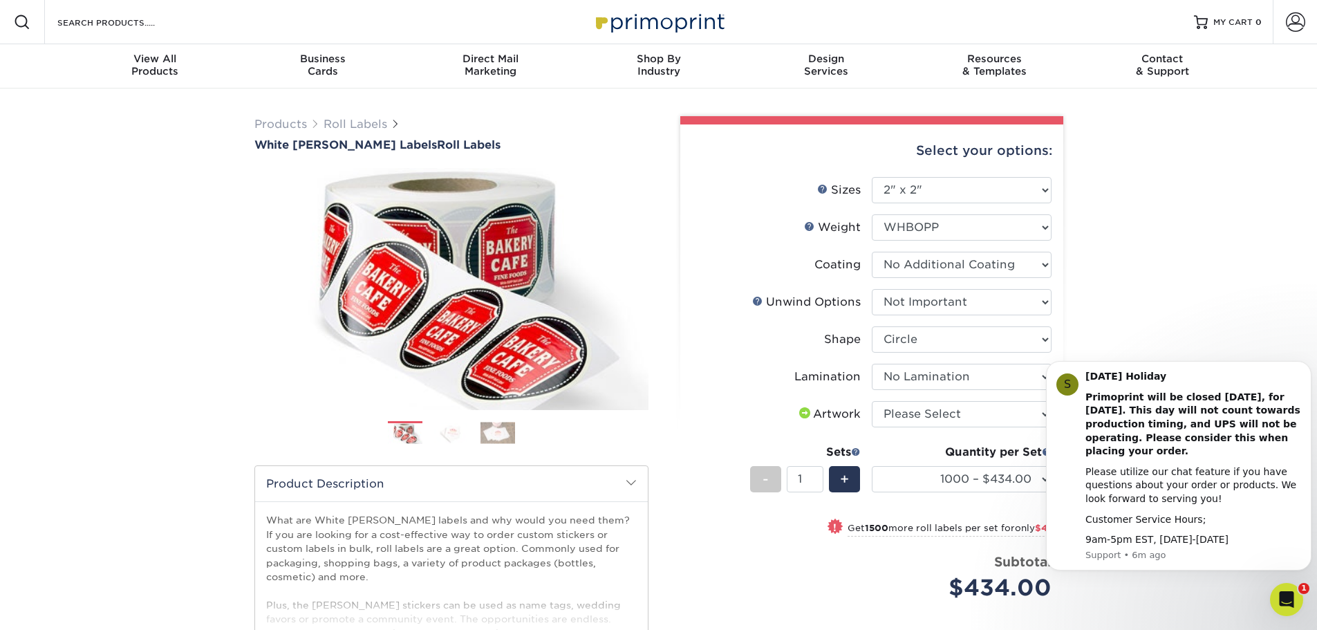
click at [675, 27] on img at bounding box center [659, 22] width 138 height 30
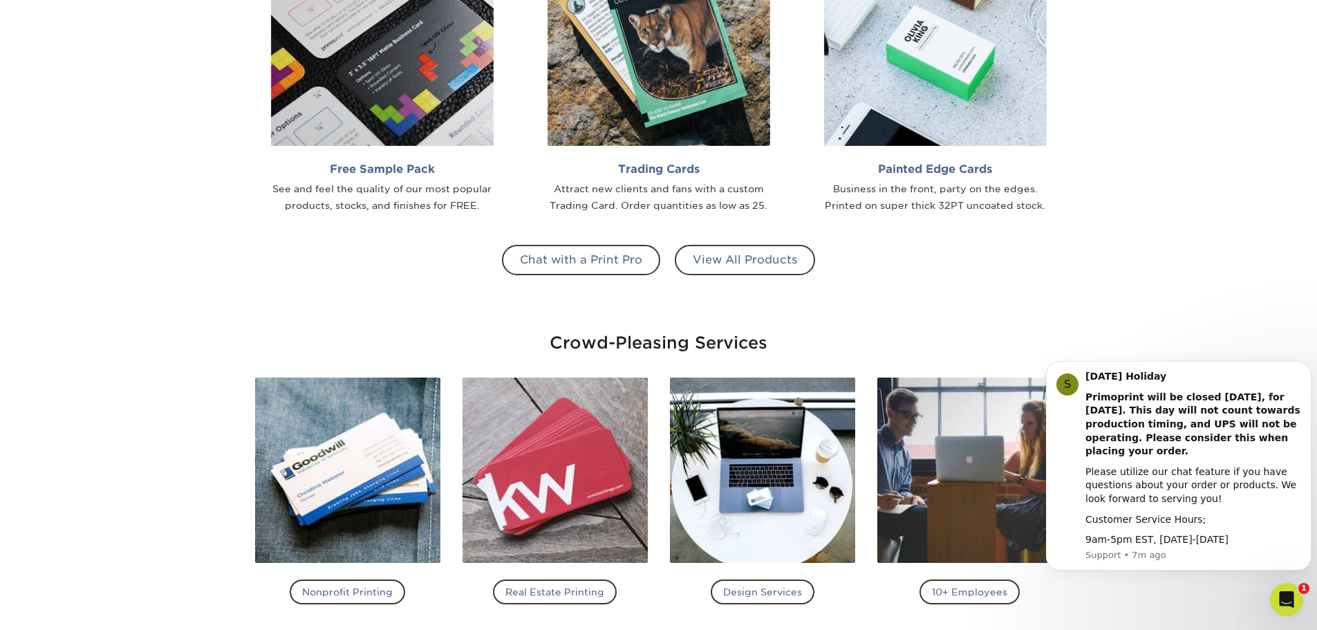
scroll to position [1244, 0]
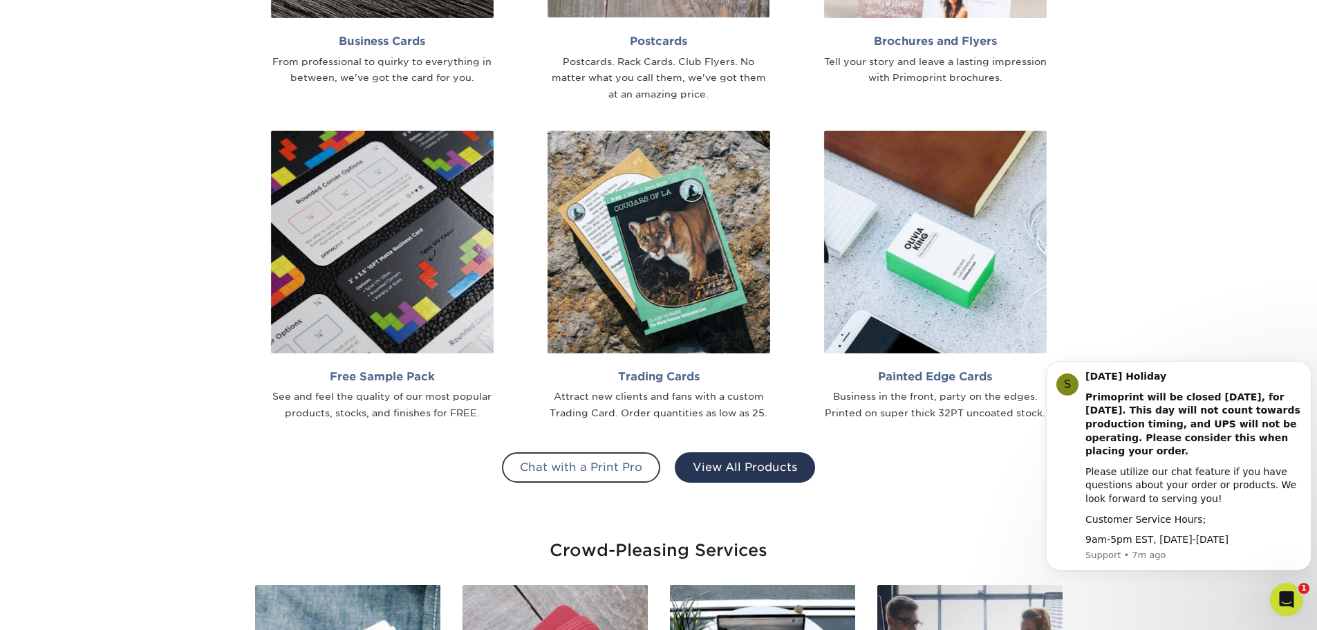
click at [710, 464] on link "View All Products" at bounding box center [745, 467] width 140 height 30
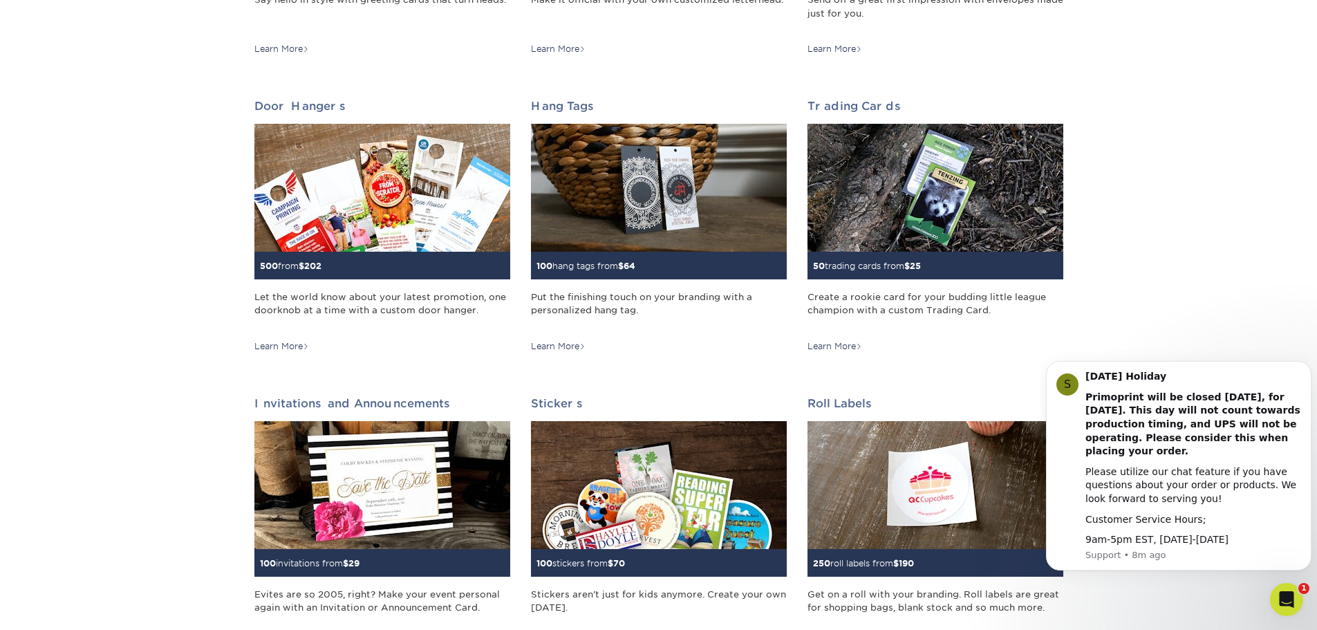
scroll to position [1244, 0]
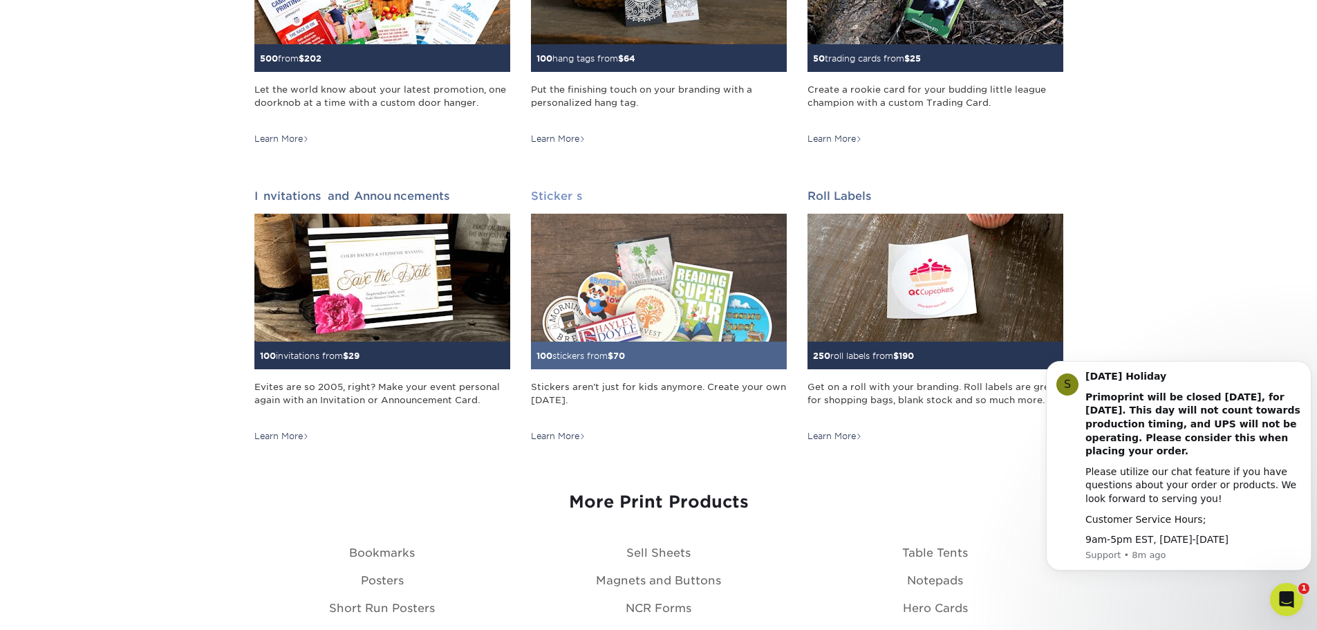
click at [657, 260] on img at bounding box center [659, 278] width 256 height 128
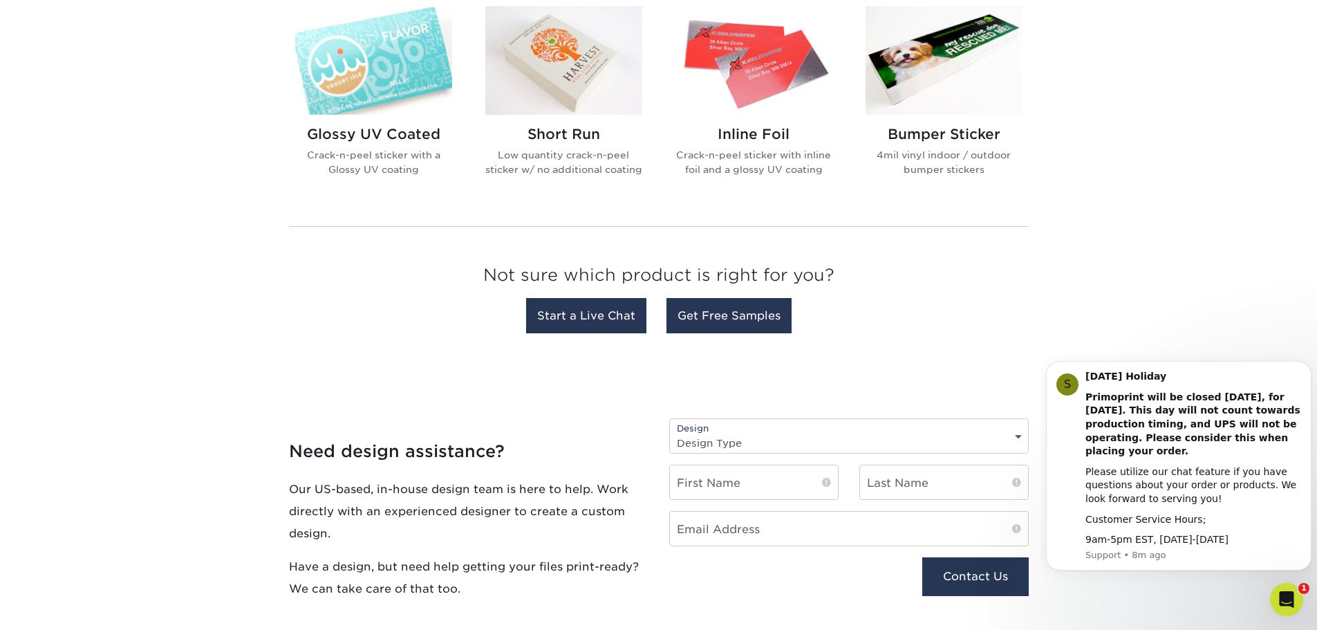
scroll to position [622, 0]
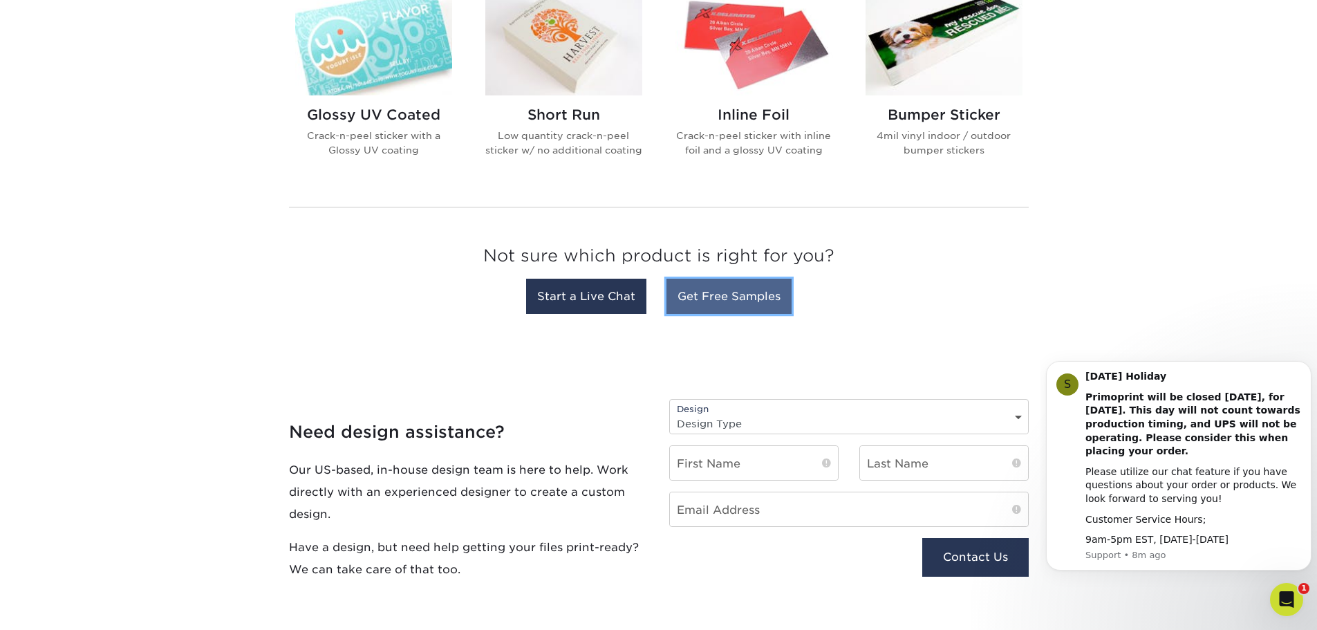
click at [731, 313] on link "Get Free Samples" at bounding box center [728, 296] width 125 height 35
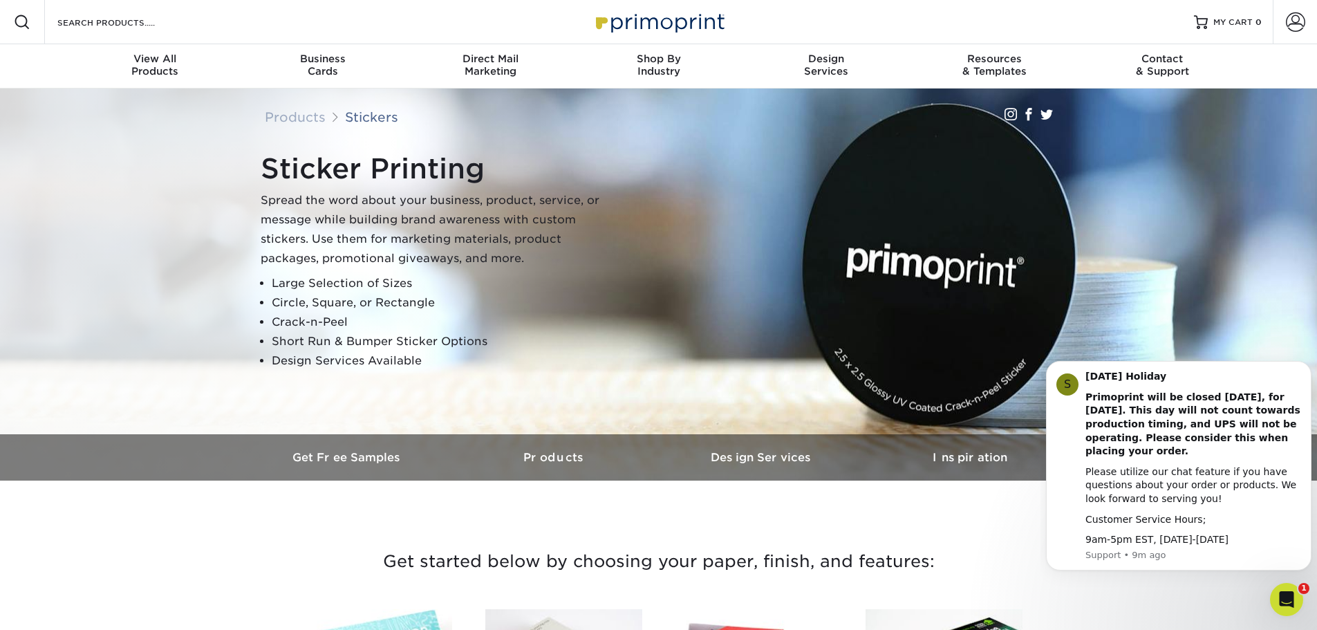
scroll to position [207, 0]
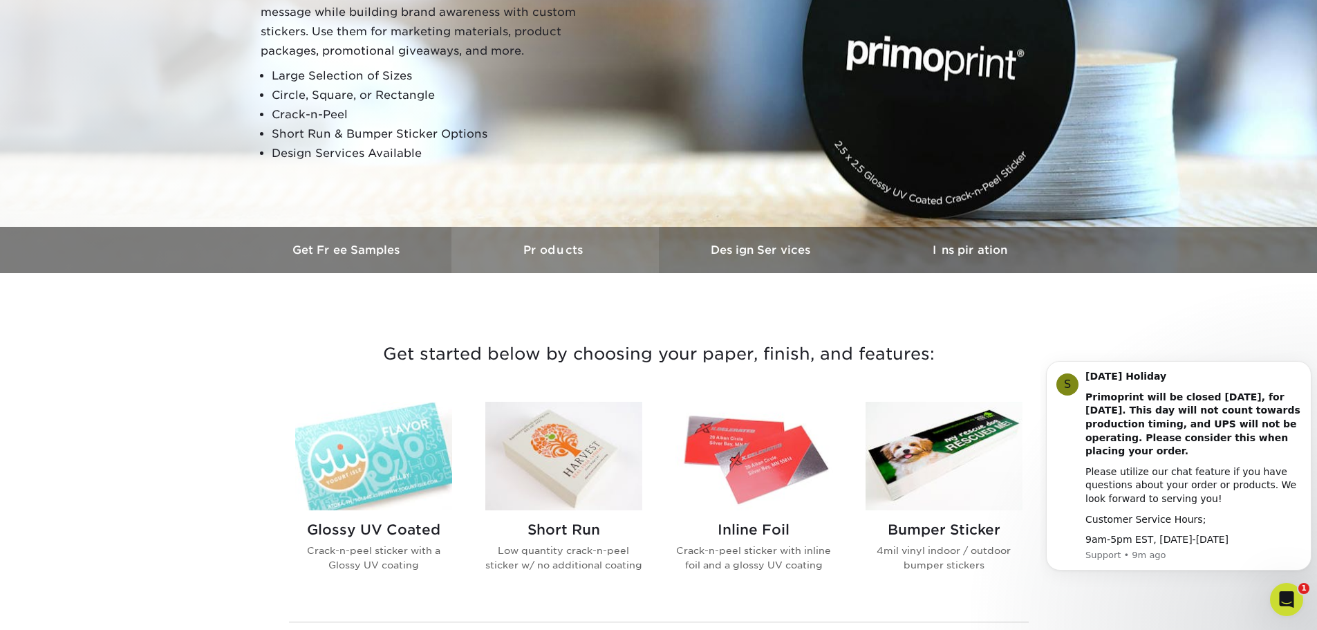
click at [548, 256] on h3 "Products" at bounding box center [554, 249] width 207 height 13
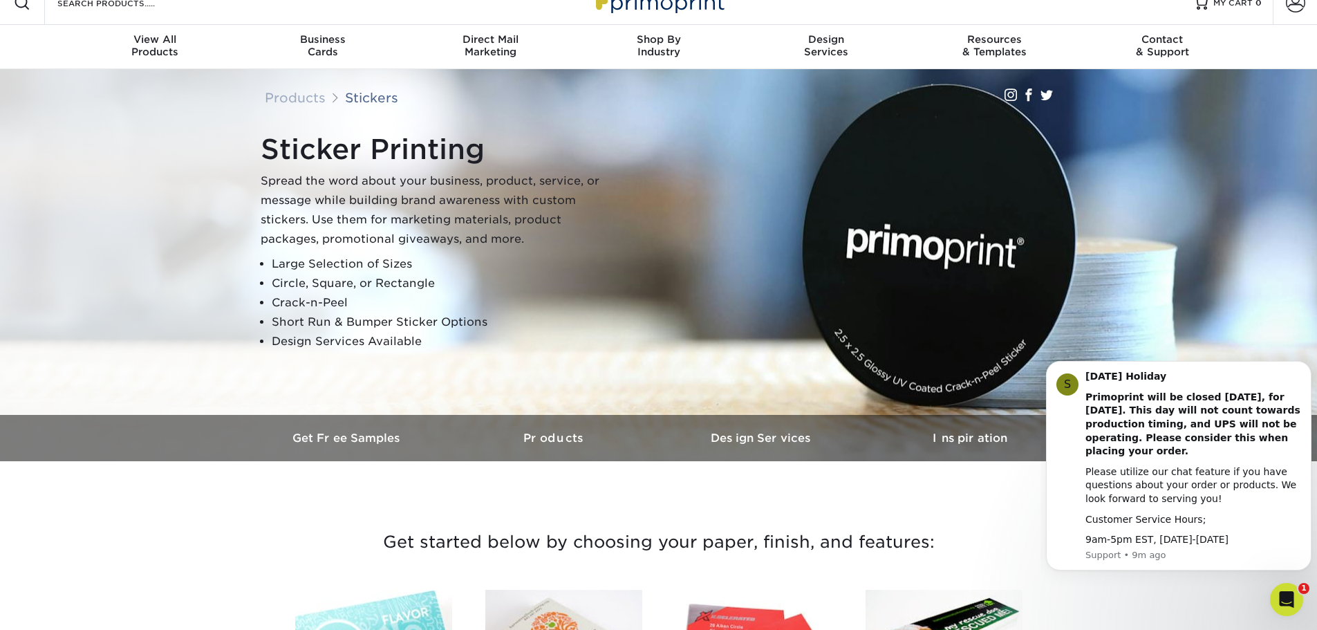
scroll to position [6, 0]
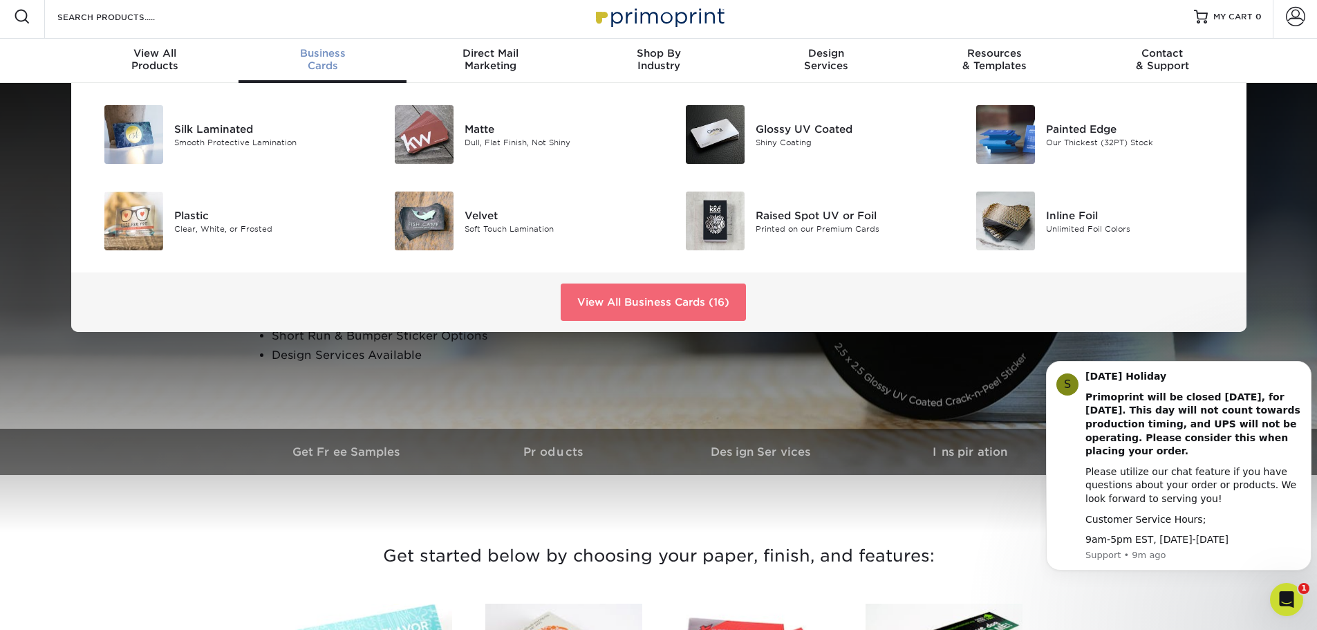
click at [619, 294] on link "View All Business Cards (16)" at bounding box center [653, 301] width 185 height 37
